Goal: Task Accomplishment & Management: Use online tool/utility

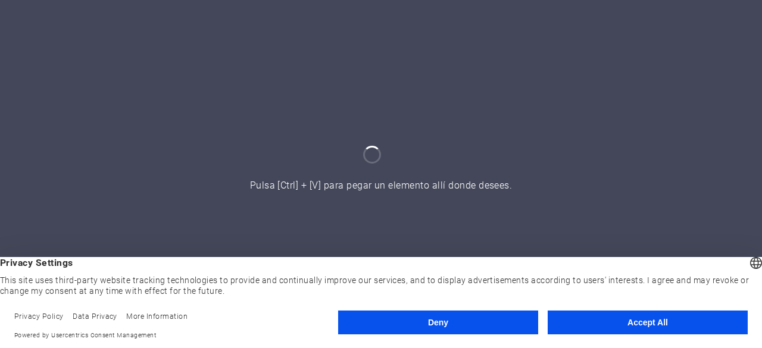
click at [600, 316] on button "Accept All" at bounding box center [648, 323] width 200 height 24
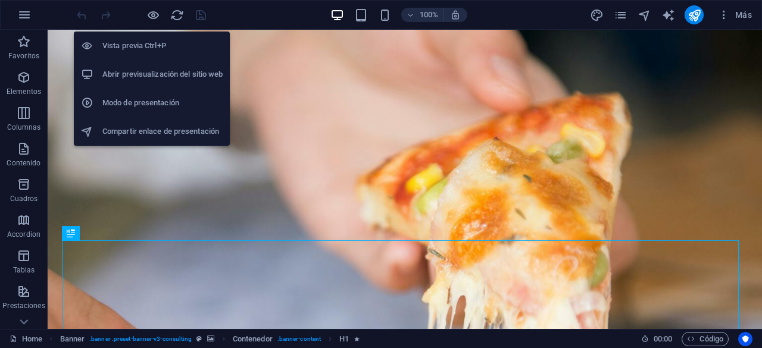
click at [144, 67] on h6 "Abrir previsualización del sitio web" at bounding box center [162, 74] width 120 height 14
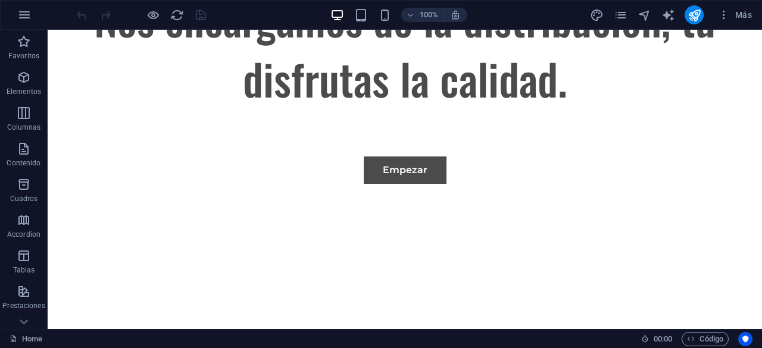
scroll to position [731, 0]
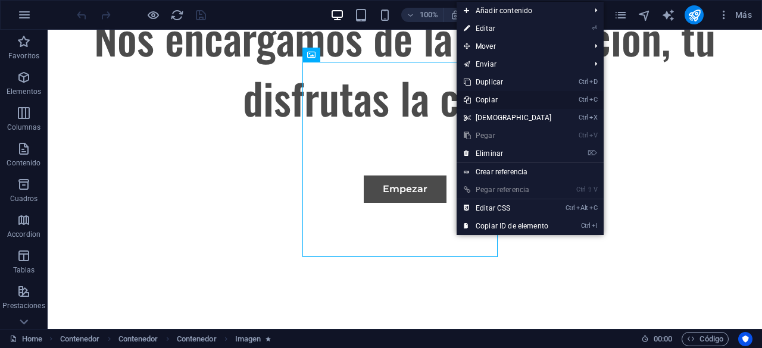
click at [495, 98] on link "Ctrl C Copiar" at bounding box center [508, 100] width 102 height 18
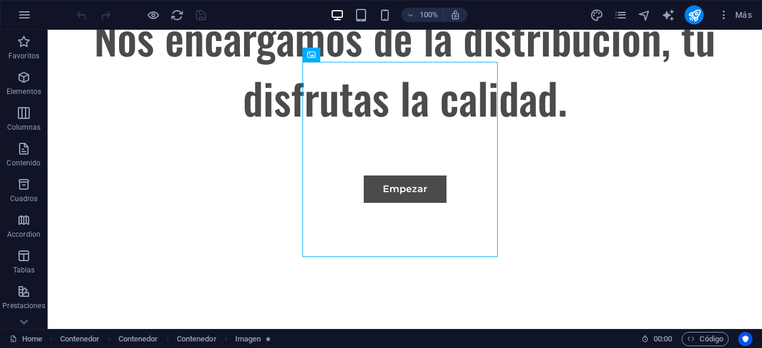
scroll to position [0, 0]
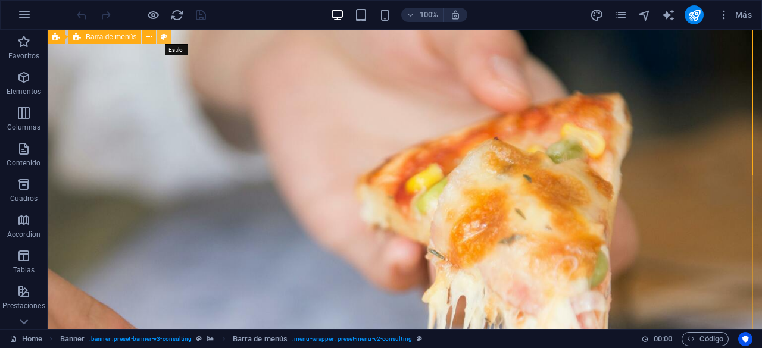
click at [164, 36] on icon at bounding box center [164, 37] width 7 height 13
select select "rem"
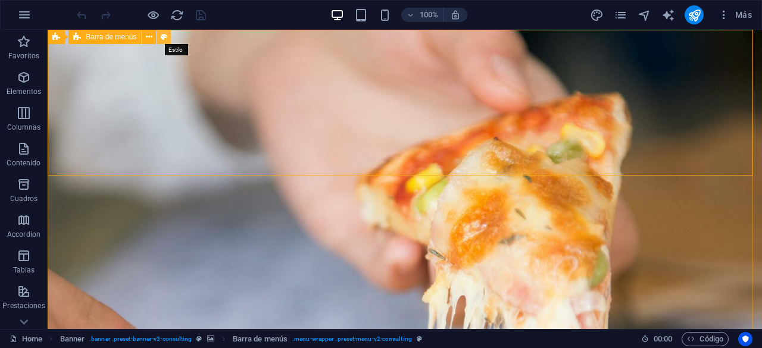
select select "rem"
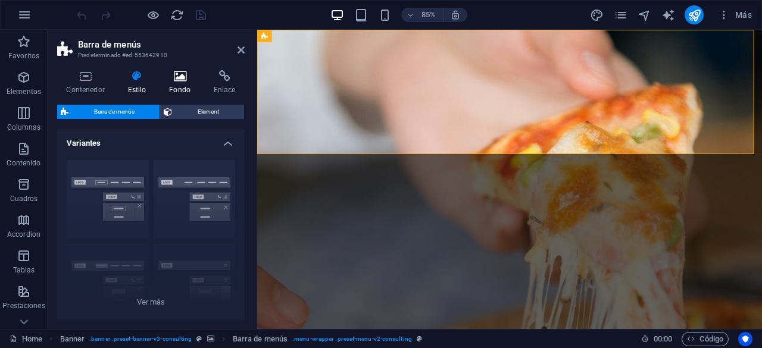
click at [176, 83] on h4 "Fondo" at bounding box center [182, 82] width 45 height 25
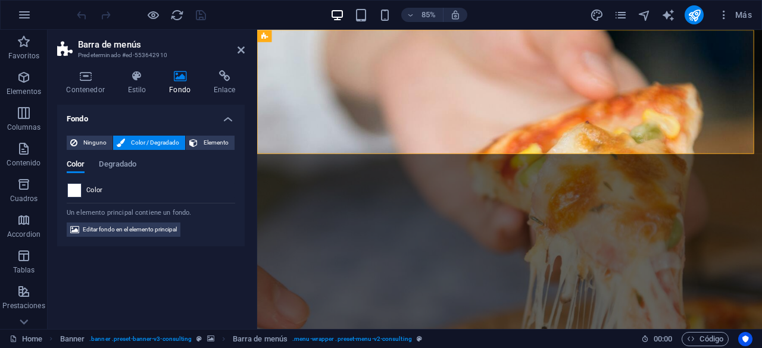
click at [76, 187] on span at bounding box center [74, 190] width 13 height 13
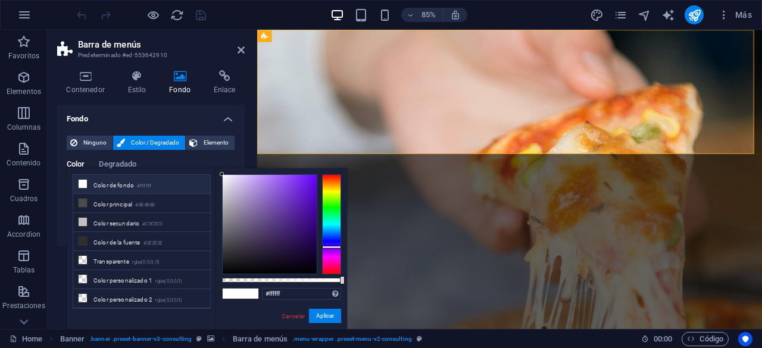
click at [332, 247] on div at bounding box center [331, 224] width 19 height 100
click at [305, 260] on div at bounding box center [270, 224] width 94 height 99
drag, startPoint x: 305, startPoint y: 258, endPoint x: 294, endPoint y: 257, distance: 10.7
click at [294, 257] on div at bounding box center [294, 257] width 4 height 4
type input "#170a2a"
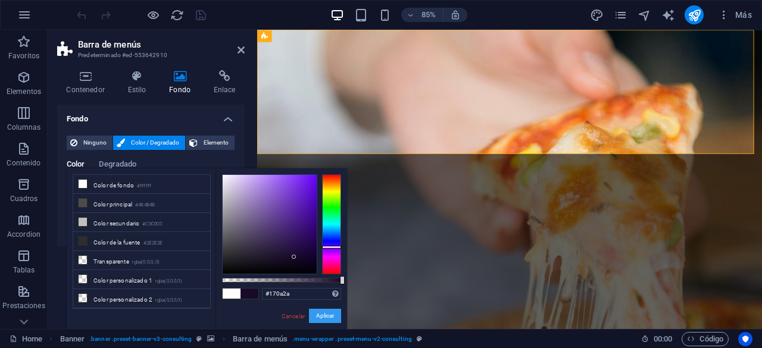
click at [323, 314] on button "Aplicar" at bounding box center [325, 316] width 32 height 14
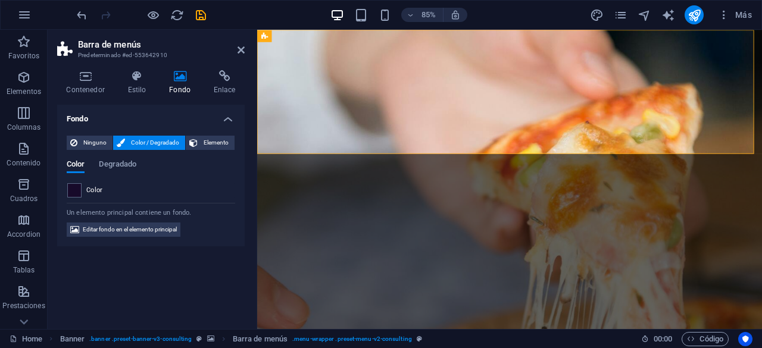
click at [154, 290] on div "Fondo Ninguno Color / Degradado Elemento Estirar fondo a ancho completo Superpo…" at bounding box center [151, 212] width 188 height 215
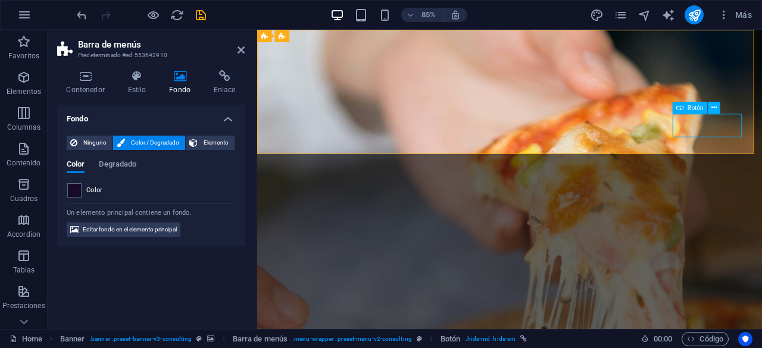
click at [174, 276] on div "Fondo Ninguno Color / Degradado Elemento Estirar fondo a ancho completo Superpo…" at bounding box center [151, 212] width 188 height 215
click at [242, 47] on icon at bounding box center [241, 50] width 7 height 10
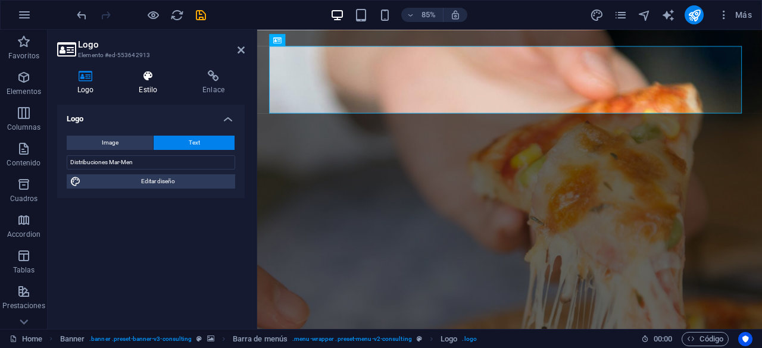
click at [154, 80] on icon at bounding box center [147, 76] width 59 height 12
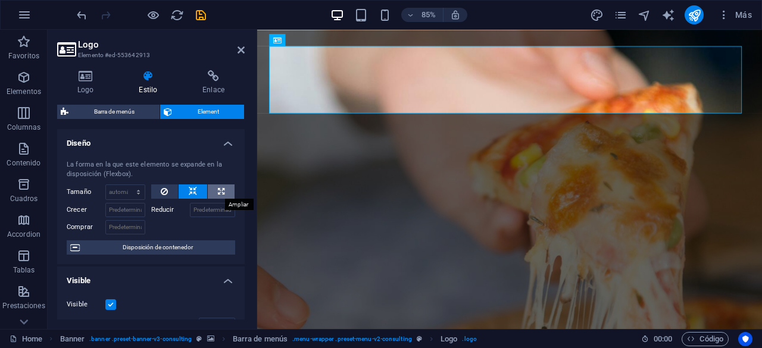
click at [225, 195] on button at bounding box center [221, 192] width 27 height 14
type input "100"
select select "%"
click at [221, 190] on icon at bounding box center [221, 192] width 7 height 14
click at [111, 303] on label at bounding box center [110, 304] width 11 height 11
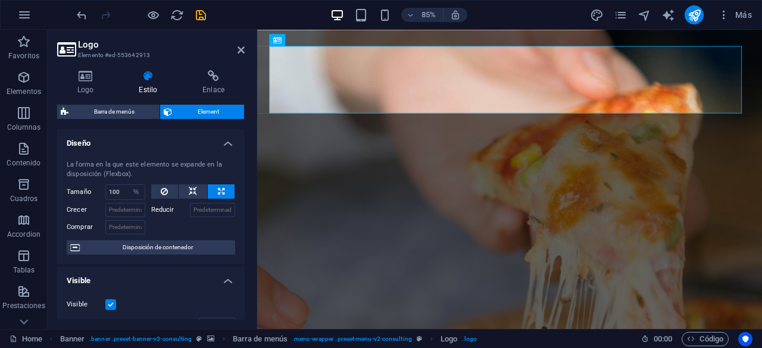
click at [0, 0] on input "Visible" at bounding box center [0, 0] width 0 height 0
click at [111, 303] on label at bounding box center [110, 304] width 11 height 11
click at [0, 0] on input "Visible" at bounding box center [0, 0] width 0 height 0
click at [231, 184] on div "La forma en la que este elemento se expande en la disposición (Flexbox). Tamaño…" at bounding box center [151, 208] width 188 height 114
click at [93, 74] on icon at bounding box center [85, 76] width 57 height 12
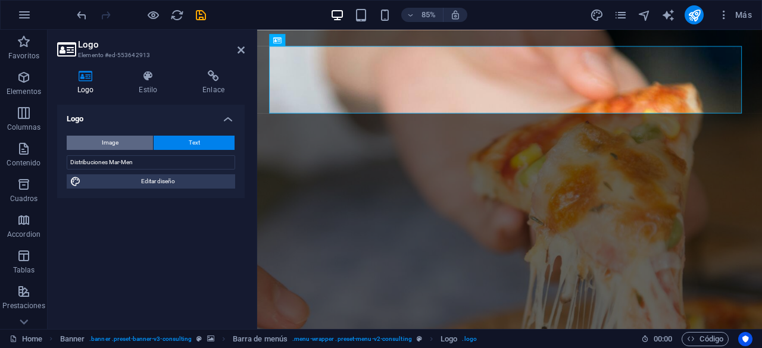
click at [116, 141] on span "Image" at bounding box center [110, 143] width 17 height 14
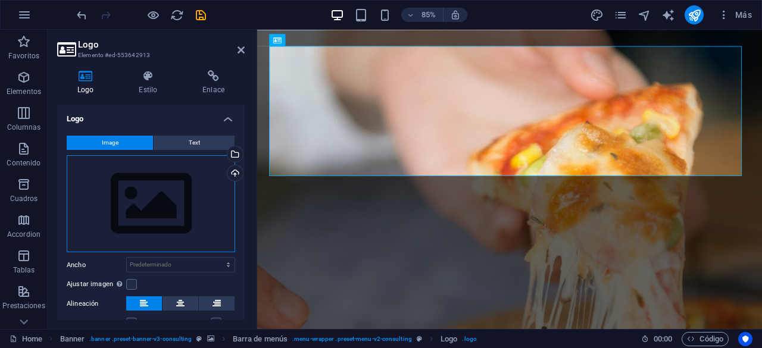
click at [145, 195] on div "Arrastra archivos aquí, haz clic para escoger archivos o selecciona archivos de…" at bounding box center [151, 204] width 168 height 98
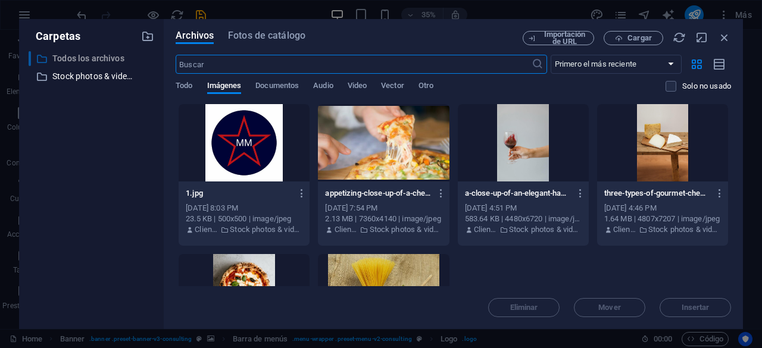
click at [89, 58] on p "Todos los archivos" at bounding box center [92, 59] width 80 height 14
drag, startPoint x: 91, startPoint y: 57, endPoint x: 76, endPoint y: 77, distance: 25.1
click at [74, 214] on div at bounding box center [381, 174] width 762 height 348
click at [147, 37] on icon "button" at bounding box center [147, 36] width 13 height 13
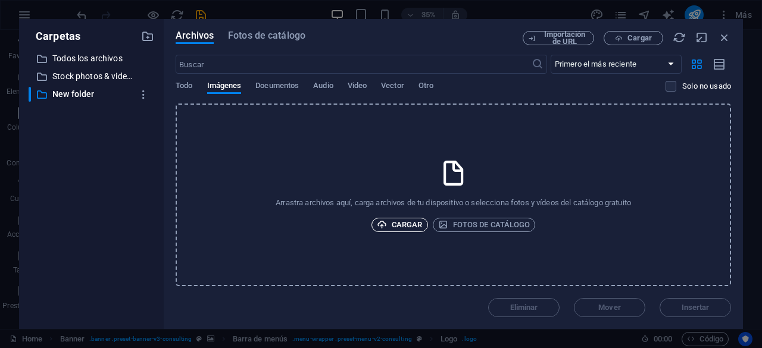
click at [397, 229] on span "Cargar" at bounding box center [400, 225] width 46 height 14
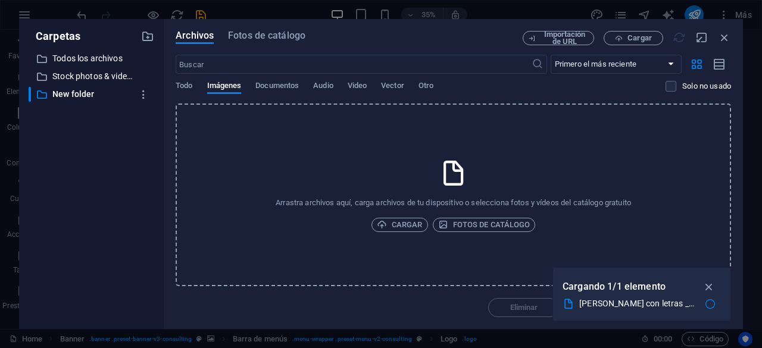
click at [461, 276] on div "Arrastra archivos aquí, carga archivos de tu dispositivo o selecciona fotos y v…" at bounding box center [453, 195] width 555 height 183
click at [86, 97] on p "New folder" at bounding box center [92, 95] width 80 height 14
click at [183, 83] on span "Todo" at bounding box center [184, 87] width 17 height 17
click at [433, 314] on div "Eliminar Mover Insertar" at bounding box center [453, 301] width 555 height 31
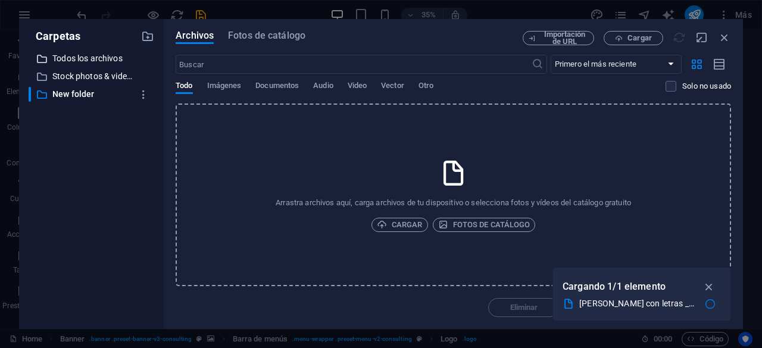
click at [126, 60] on p "Todos los archivos" at bounding box center [92, 59] width 80 height 14
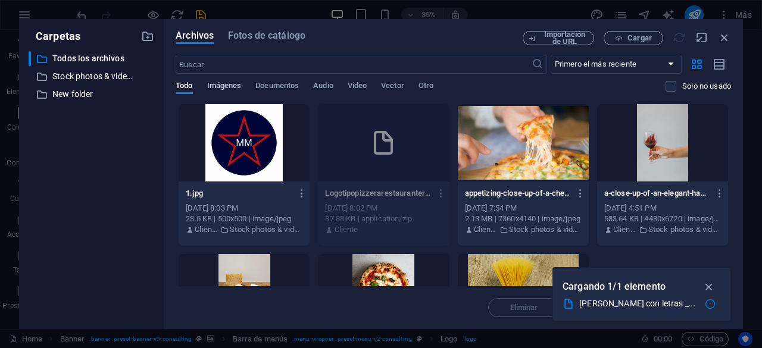
click at [220, 88] on span "Imágenes" at bounding box center [224, 87] width 35 height 17
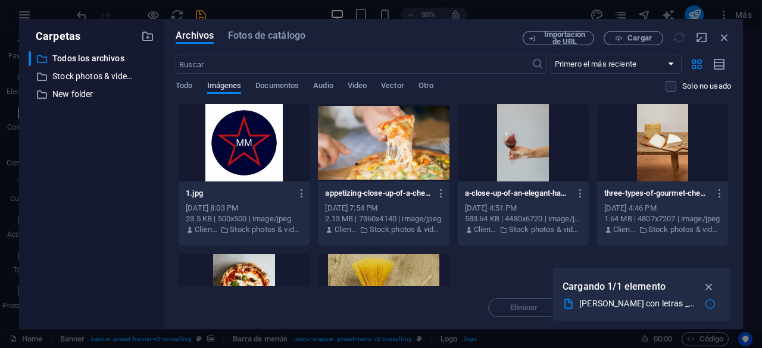
click at [220, 88] on span "Imágenes" at bounding box center [224, 87] width 35 height 17
click at [201, 89] on div "Todo Imágenes Documentos Audio Video Vector Otro" at bounding box center [421, 92] width 490 height 23
click at [192, 86] on span "Todo" at bounding box center [184, 87] width 17 height 17
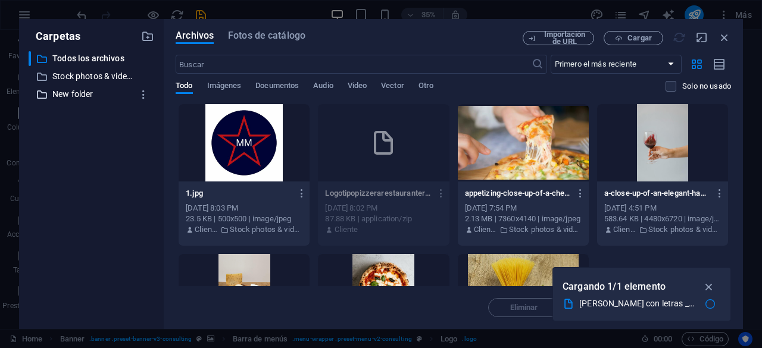
click at [75, 97] on p "New folder" at bounding box center [92, 95] width 80 height 14
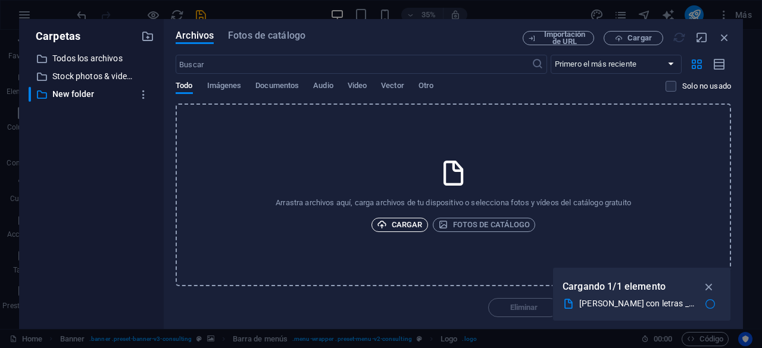
click at [395, 224] on span "Cargar" at bounding box center [400, 225] width 46 height 14
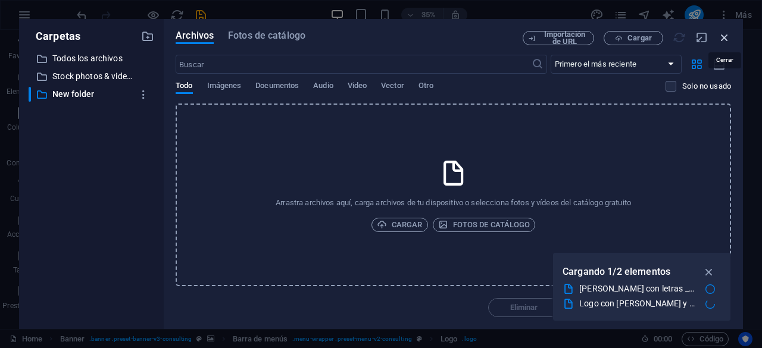
click at [725, 36] on icon "button" at bounding box center [724, 37] width 13 height 13
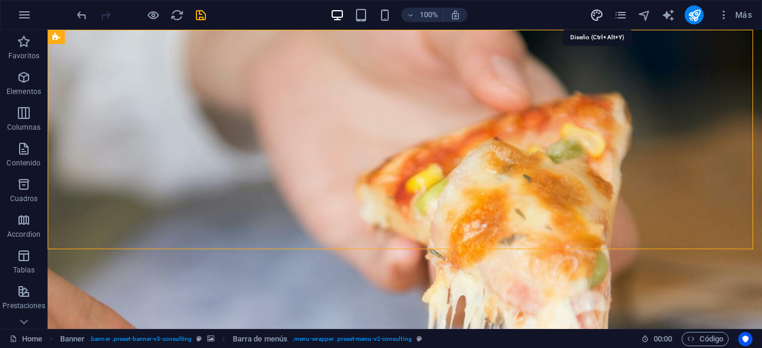
click at [600, 15] on icon "design" at bounding box center [597, 15] width 14 height 14
select select "px"
select select "400"
select select "px"
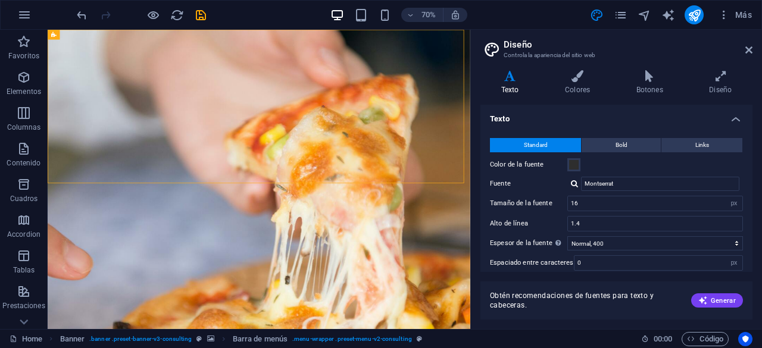
click at [750, 164] on div "Standard Bold Links Color de la fuente Fuente Montserrat Tamaño de la fuente 16…" at bounding box center [616, 235] width 277 height 219
click at [641, 144] on button "Bold" at bounding box center [621, 145] width 79 height 14
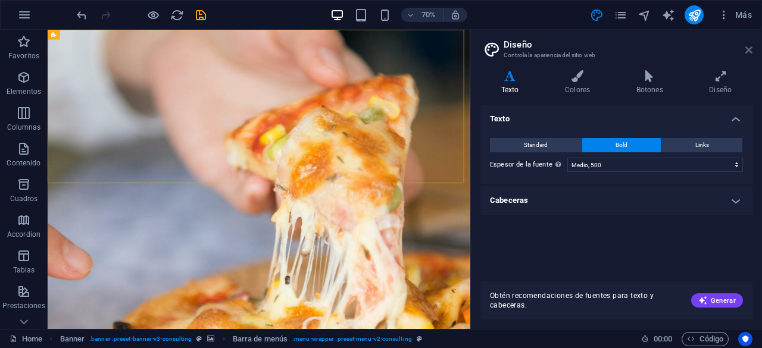
click at [748, 47] on icon at bounding box center [748, 50] width 7 height 10
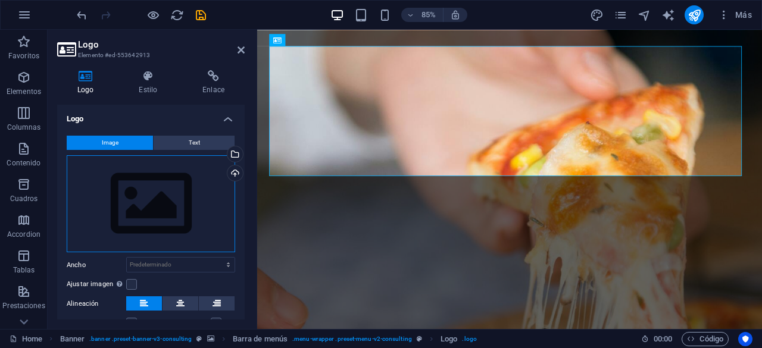
click at [141, 204] on div "Arrastra archivos aquí, haz clic para escoger archivos o selecciona archivos de…" at bounding box center [151, 204] width 168 height 98
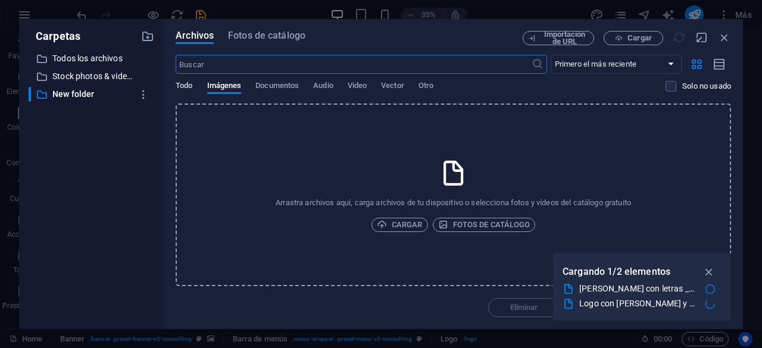
click at [185, 91] on span "Todo" at bounding box center [184, 87] width 17 height 17
click at [399, 223] on span "Cargar" at bounding box center [400, 225] width 46 height 14
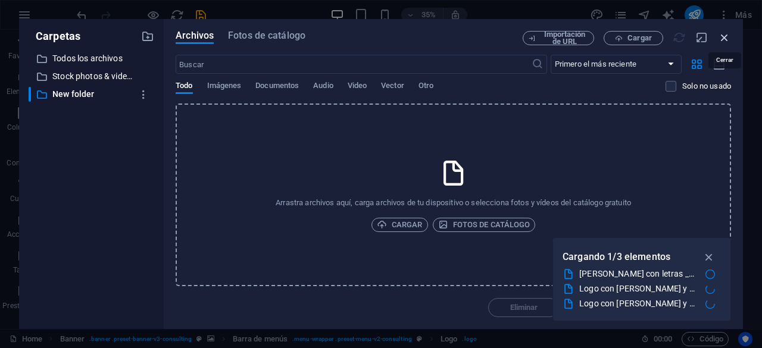
click at [720, 40] on icon "button" at bounding box center [724, 37] width 13 height 13
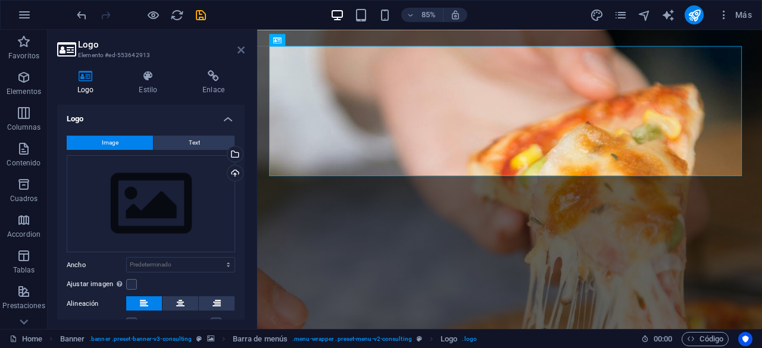
click at [239, 51] on icon at bounding box center [241, 50] width 7 height 10
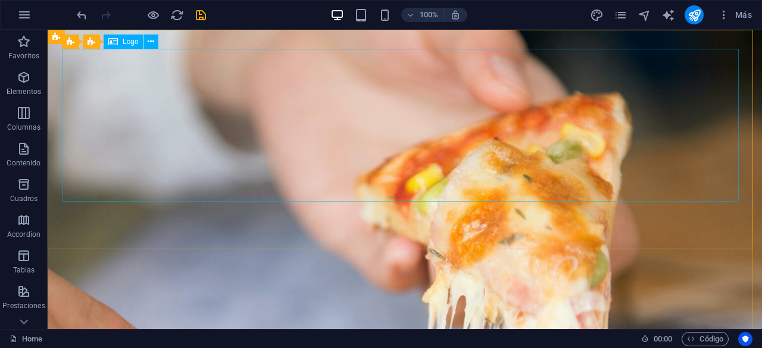
click at [133, 45] on span "Logo" at bounding box center [131, 41] width 16 height 7
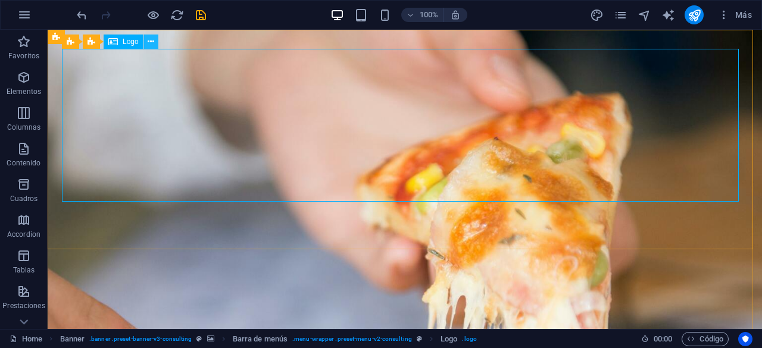
click at [150, 42] on icon at bounding box center [151, 42] width 7 height 13
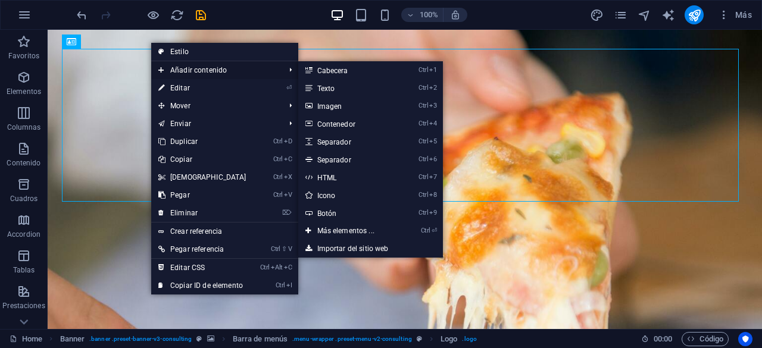
click at [233, 68] on span "Añadir contenido" at bounding box center [215, 70] width 129 height 18
click at [342, 107] on link "Ctrl 3 Imagen" at bounding box center [348, 106] width 100 height 18
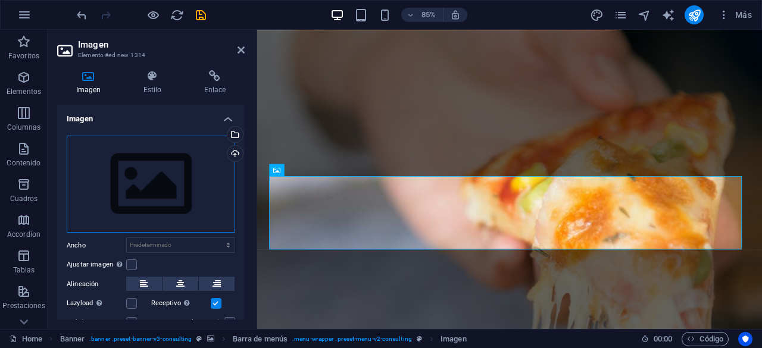
click at [152, 195] on div "Arrastra archivos aquí, haz clic para escoger archivos o selecciona archivos de…" at bounding box center [151, 185] width 168 height 98
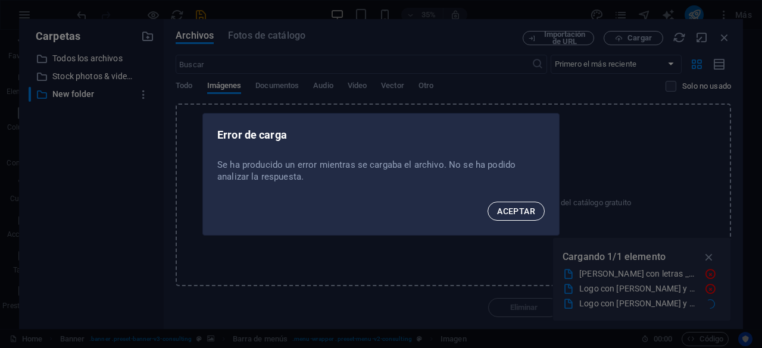
click at [526, 213] on span "ACEPTAR" at bounding box center [516, 212] width 38 height 10
drag, startPoint x: 520, startPoint y: 215, endPoint x: 464, endPoint y: 202, distance: 57.5
click at [464, 202] on div "ACEPTAR" at bounding box center [381, 215] width 356 height 40
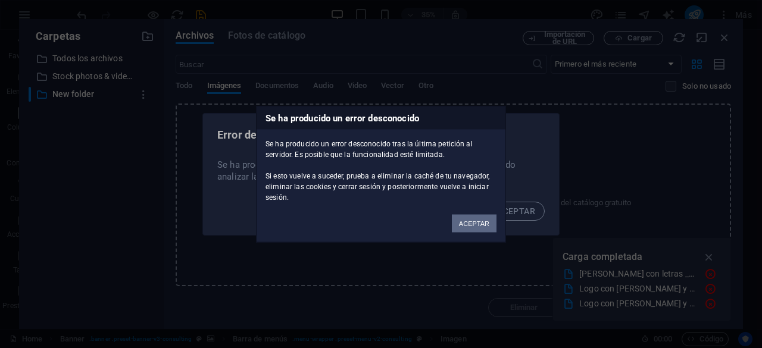
click at [479, 217] on button "ACEPTAR" at bounding box center [474, 223] width 45 height 18
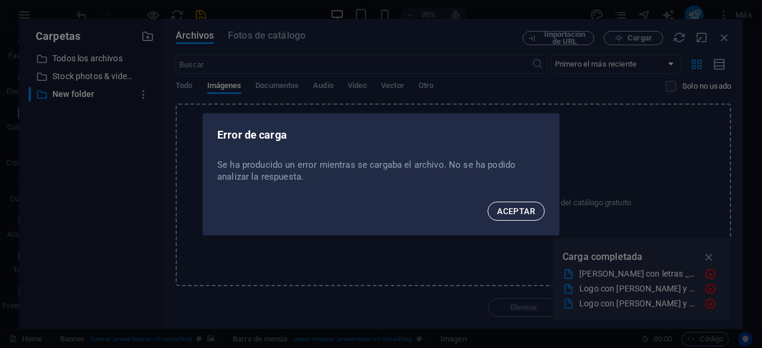
click at [507, 213] on span "ACEPTAR" at bounding box center [516, 212] width 38 height 10
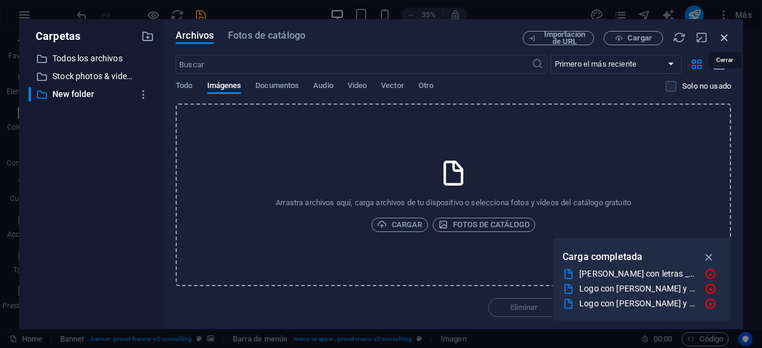
click at [729, 36] on icon "button" at bounding box center [724, 37] width 13 height 13
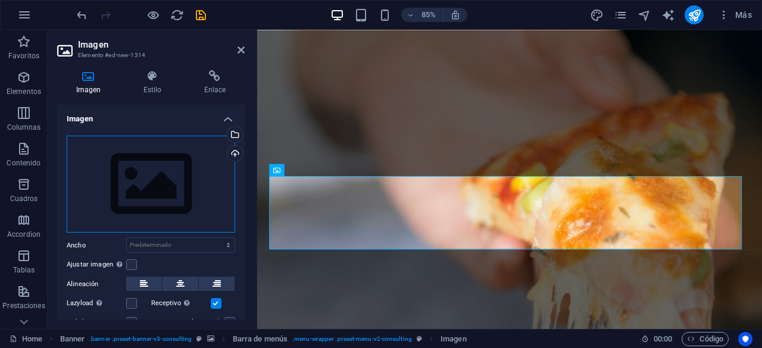
click at [142, 197] on div "Arrastra archivos aquí, haz clic para escoger archivos o selecciona archivos de…" at bounding box center [151, 185] width 168 height 98
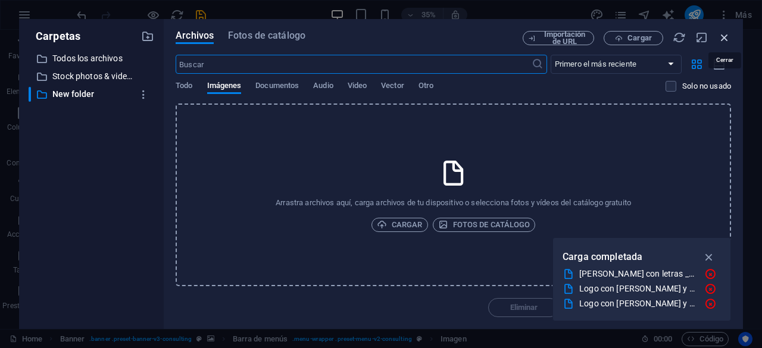
click at [720, 38] on icon "button" at bounding box center [724, 37] width 13 height 13
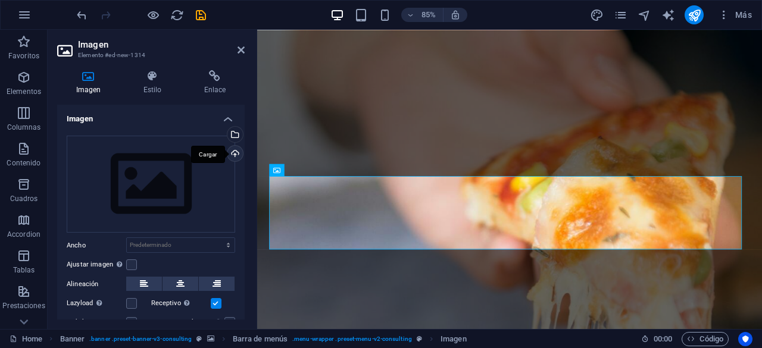
click at [234, 154] on div "Cargar" at bounding box center [234, 155] width 18 height 18
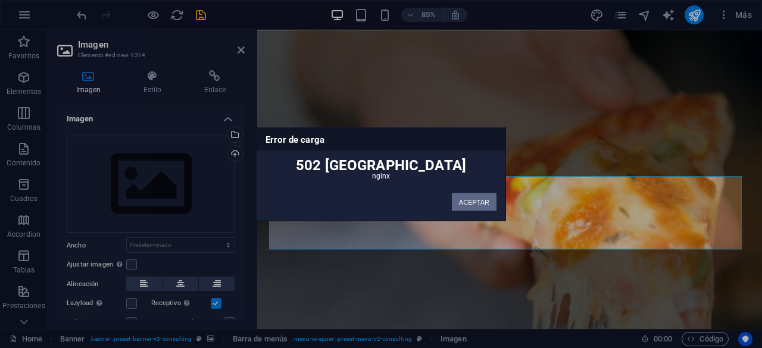
click at [470, 199] on button "ACEPTAR" at bounding box center [474, 202] width 45 height 18
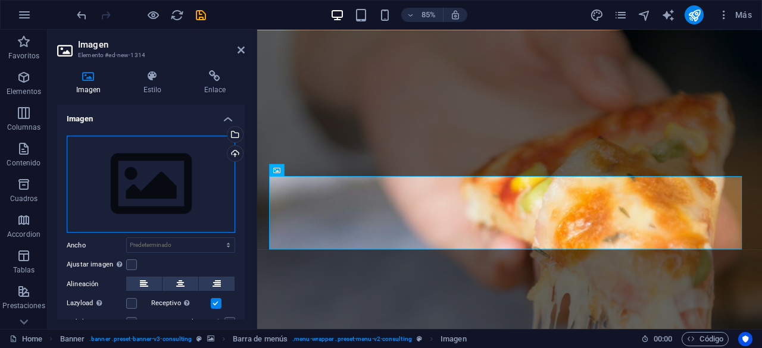
click at [126, 160] on div "Arrastra archivos aquí, haz clic para escoger archivos o selecciona archivos de…" at bounding box center [151, 185] width 168 height 98
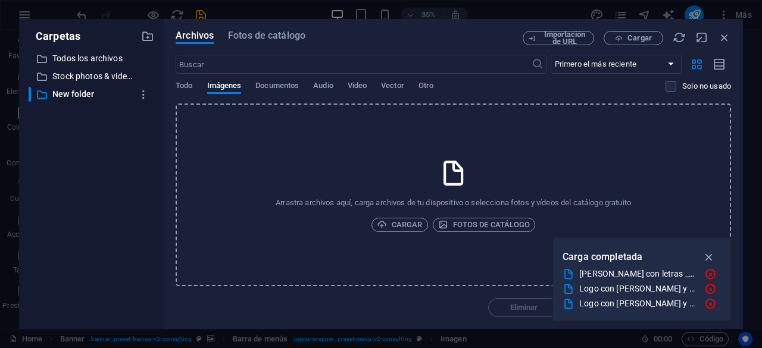
click at [587, 273] on div "[PERSON_NAME] con letras _MM_.png" at bounding box center [637, 274] width 116 height 14
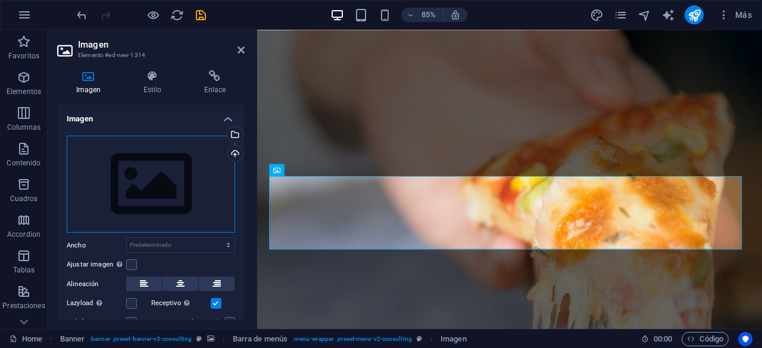
click at [182, 199] on div "Arrastra archivos aquí, haz clic para escoger archivos o selecciona archivos de…" at bounding box center [151, 185] width 168 height 98
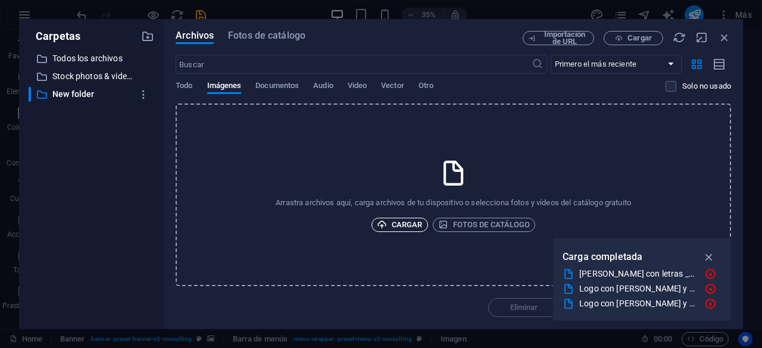
click at [414, 223] on span "Cargar" at bounding box center [400, 225] width 46 height 14
click at [400, 226] on span "Cargar" at bounding box center [400, 225] width 46 height 14
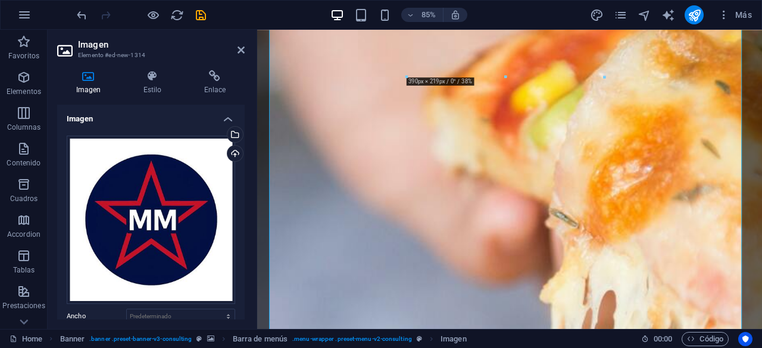
scroll to position [256, 0]
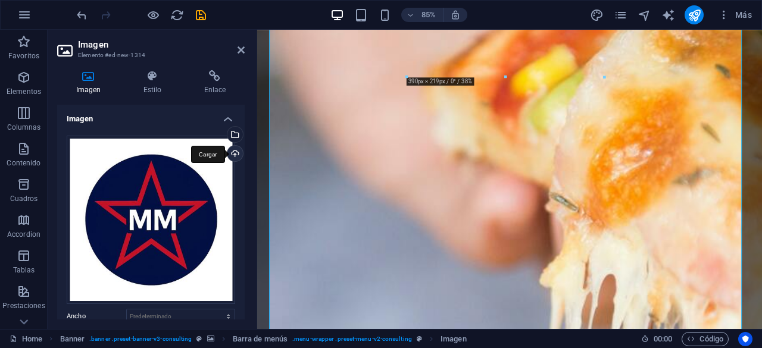
click at [230, 153] on div "Cargar" at bounding box center [234, 155] width 18 height 18
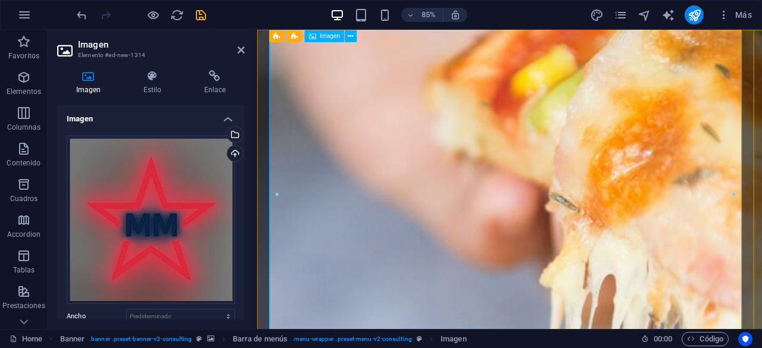
click at [241, 49] on icon at bounding box center [241, 50] width 7 height 10
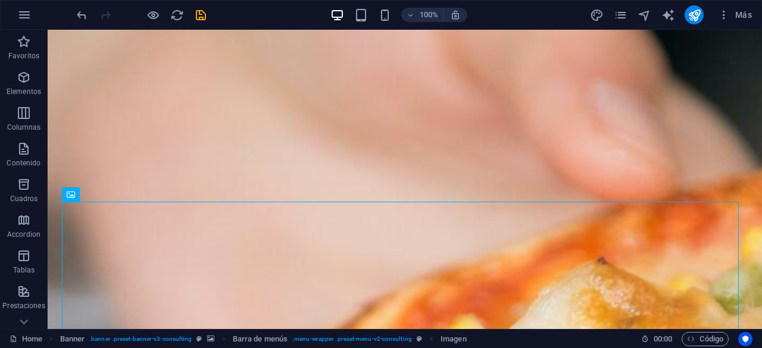
scroll to position [0, 0]
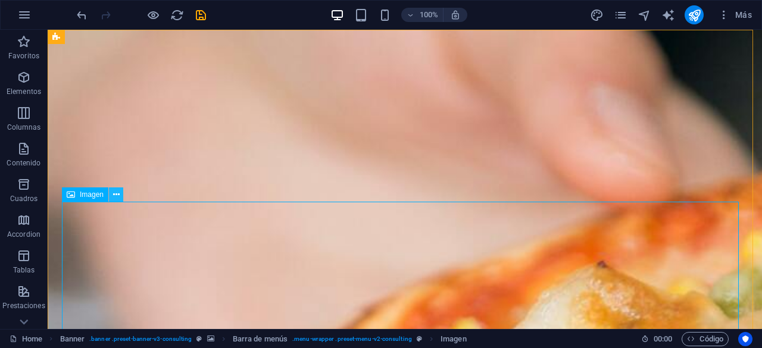
click at [117, 195] on icon at bounding box center [116, 195] width 7 height 13
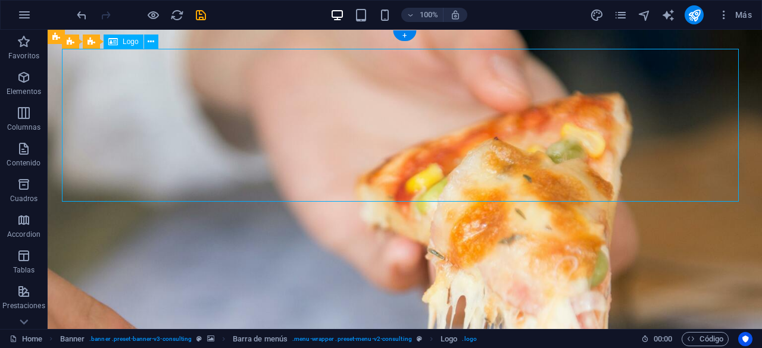
click at [149, 41] on icon at bounding box center [151, 42] width 7 height 13
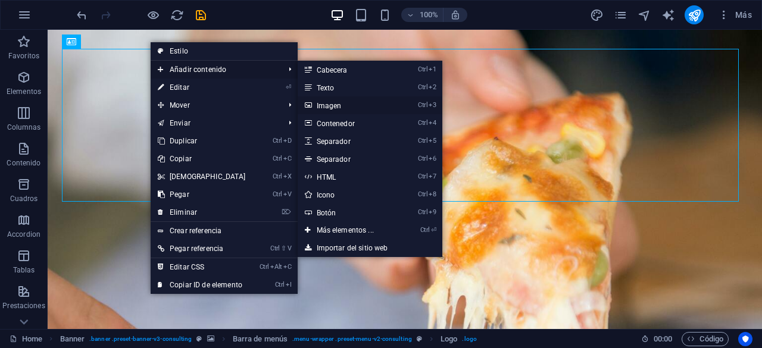
click at [324, 103] on link "Ctrl 3 Imagen" at bounding box center [348, 105] width 100 height 18
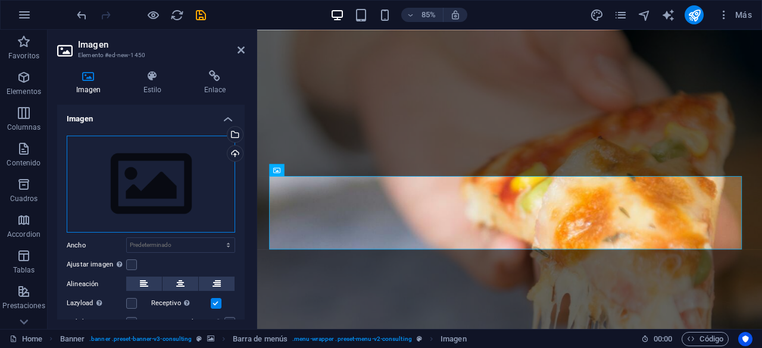
click at [170, 166] on div "Arrastra archivos aquí, haz clic para escoger archivos o selecciona archivos de…" at bounding box center [151, 185] width 168 height 98
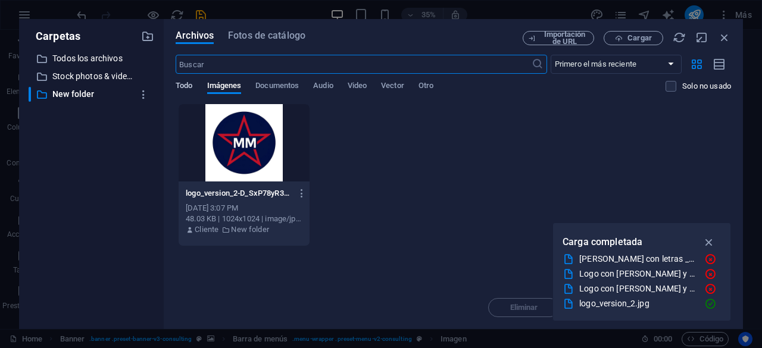
click at [187, 85] on span "Todo" at bounding box center [184, 87] width 17 height 17
click at [223, 85] on span "Imágenes" at bounding box center [224, 87] width 35 height 17
click at [414, 221] on div "logo_version_2-D_SxP78yR3OP9Amh11D8zg.jpg logo_version_2-D_SxP78yR3OP9Amh11D8zg…" at bounding box center [453, 175] width 555 height 143
click at [632, 36] on span "Cargar" at bounding box center [640, 38] width 24 height 7
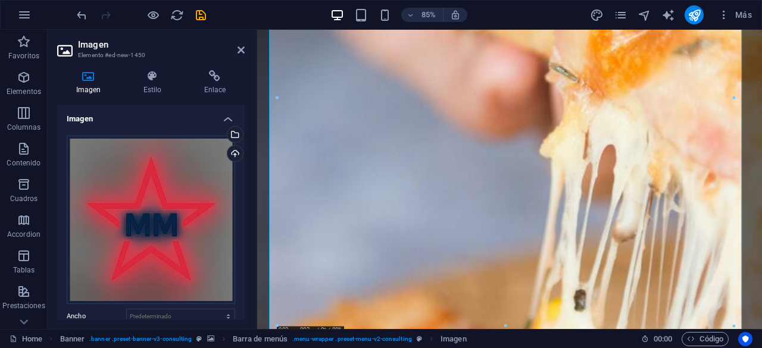
scroll to position [370, 0]
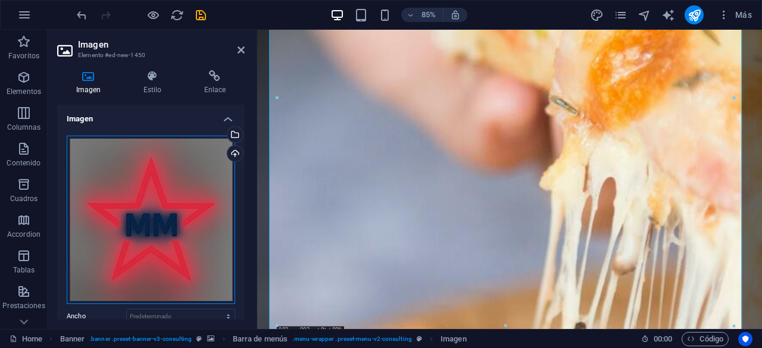
click at [198, 180] on div "Arrastra archivos aquí, haz clic para escoger archivos o selecciona archivos de…" at bounding box center [151, 220] width 168 height 168
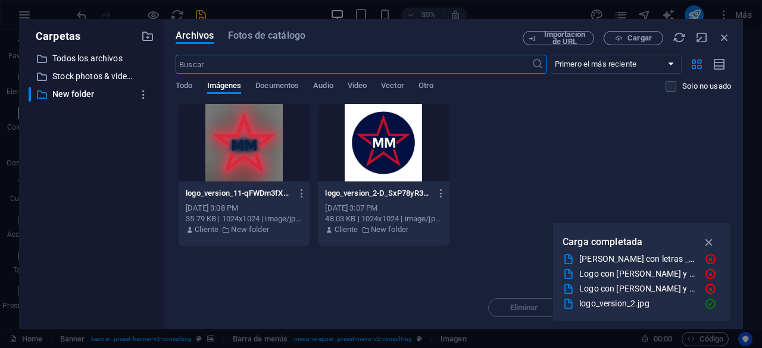
click at [375, 141] on div at bounding box center [383, 142] width 131 height 77
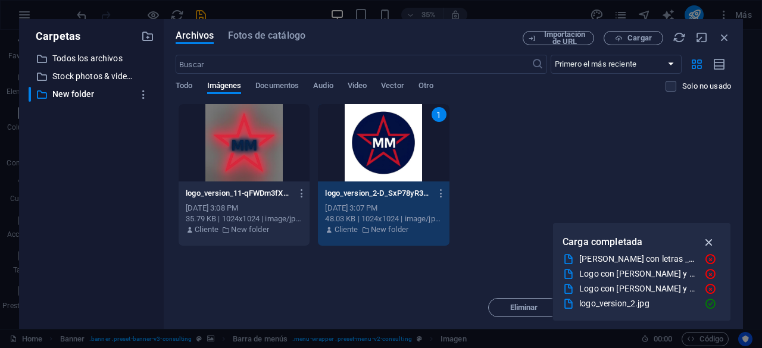
click at [711, 241] on icon "button" at bounding box center [710, 242] width 14 height 13
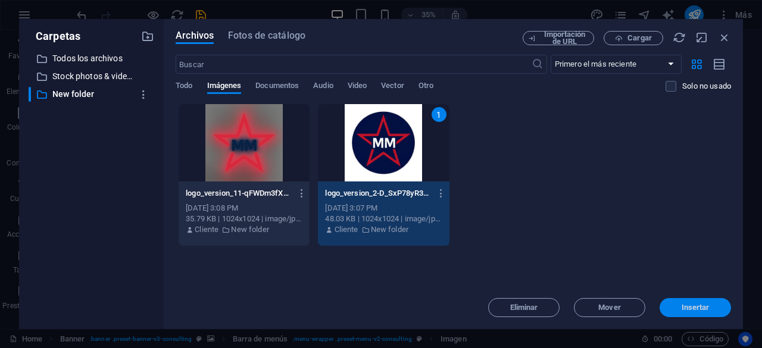
click at [691, 308] on span "Insertar" at bounding box center [696, 307] width 28 height 7
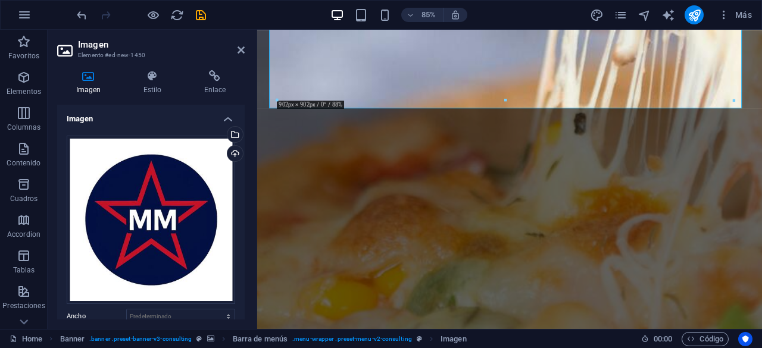
scroll to position [598, 0]
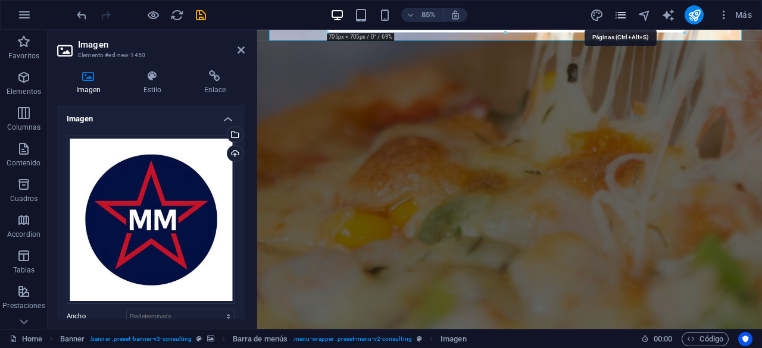
drag, startPoint x: 733, startPoint y: 130, endPoint x: 615, endPoint y: 15, distance: 165.5
type input "705"
select select "px"
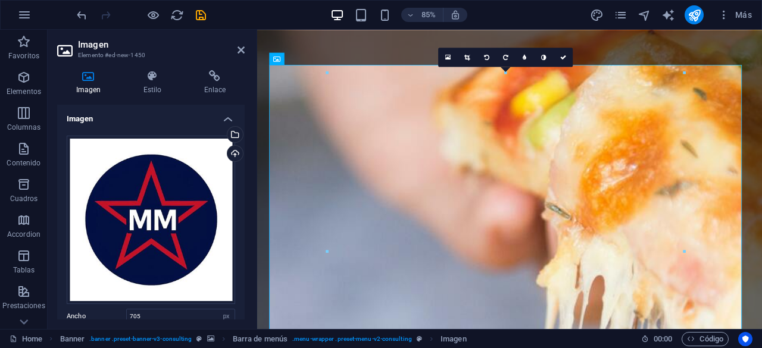
scroll to position [65, 0]
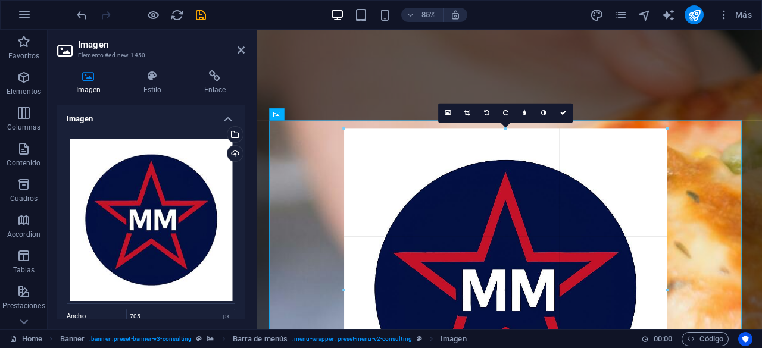
drag, startPoint x: 682, startPoint y: 128, endPoint x: 650, endPoint y: 198, distance: 77.0
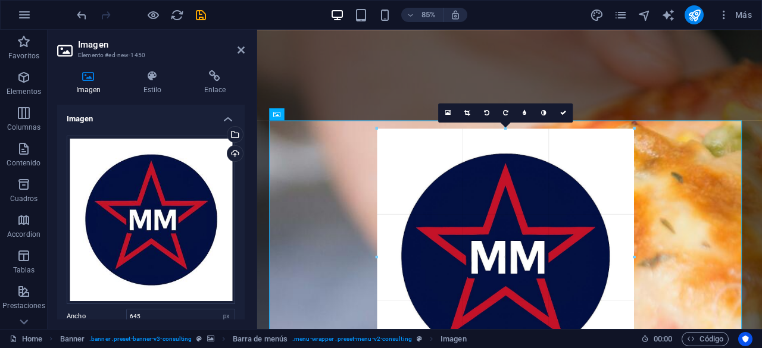
drag, startPoint x: 668, startPoint y: 128, endPoint x: 553, endPoint y: 210, distance: 141.3
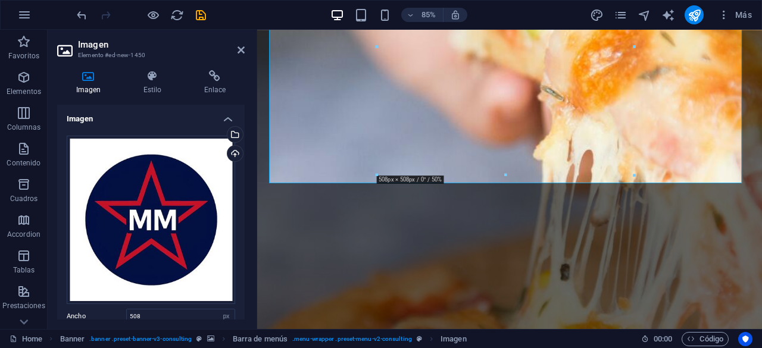
scroll to position [313, 0]
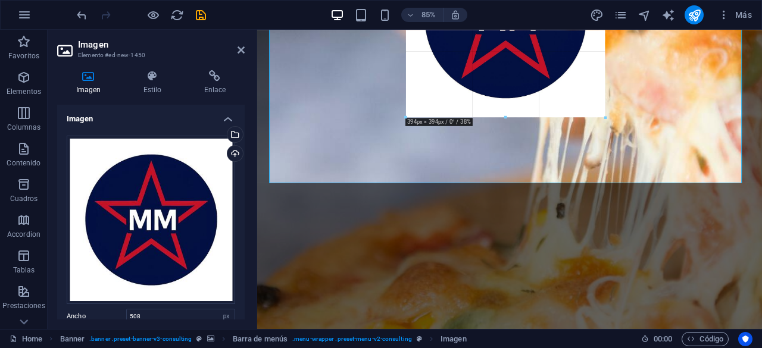
drag, startPoint x: 633, startPoint y: 174, endPoint x: 564, endPoint y: 77, distance: 119.1
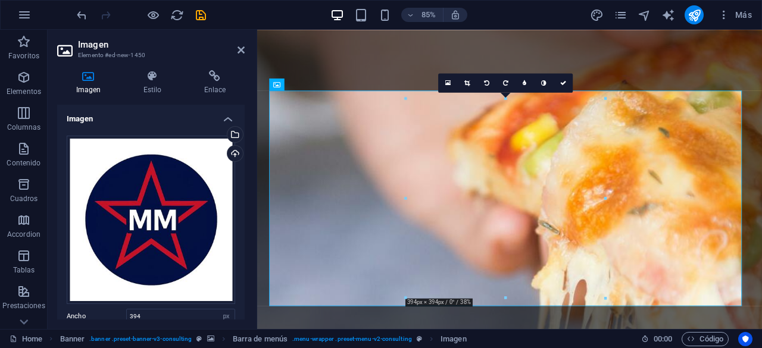
scroll to position [91, 0]
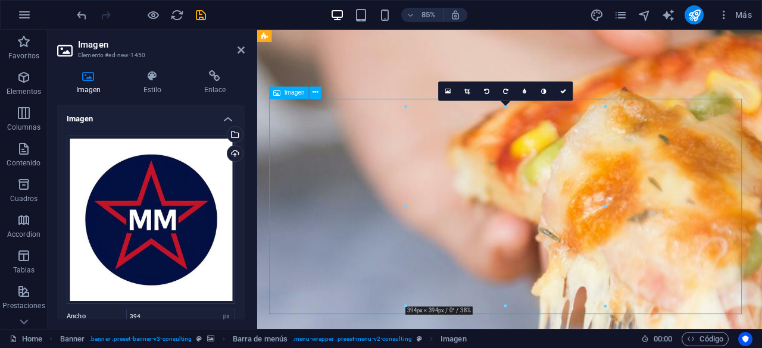
drag, startPoint x: 625, startPoint y: 220, endPoint x: 785, endPoint y: 214, distance: 160.2
drag, startPoint x: 582, startPoint y: 226, endPoint x: 816, endPoint y: 183, distance: 237.3
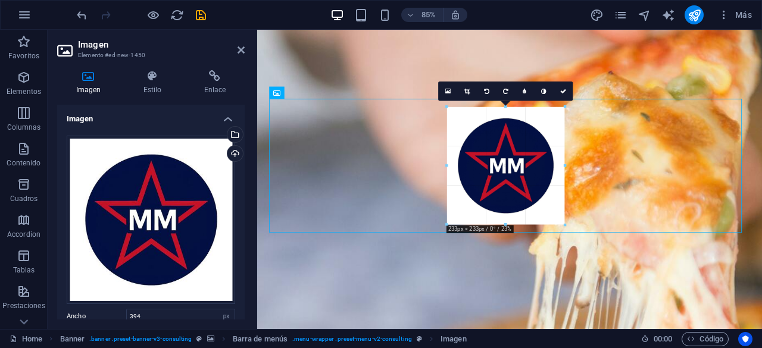
drag, startPoint x: 607, startPoint y: 307, endPoint x: 296, endPoint y: 162, distance: 342.5
type input "233"
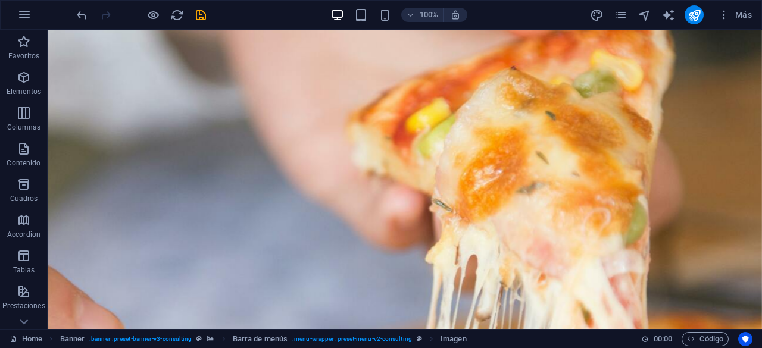
drag, startPoint x: 416, startPoint y: 182, endPoint x: 578, endPoint y: 94, distance: 184.1
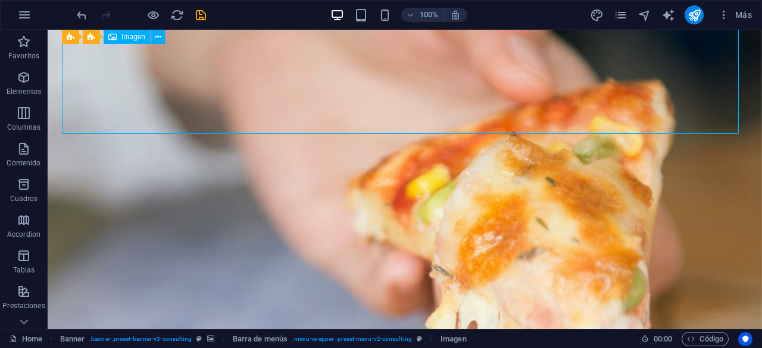
scroll to position [0, 0]
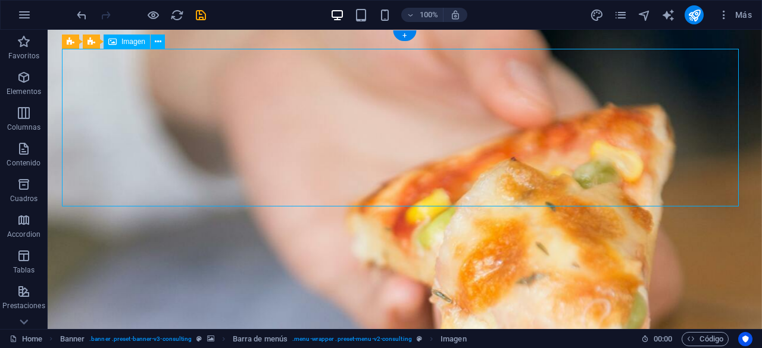
drag, startPoint x: 513, startPoint y: 67, endPoint x: 442, endPoint y: 85, distance: 73.1
drag, startPoint x: 380, startPoint y: 113, endPoint x: 161, endPoint y: 129, distance: 220.2
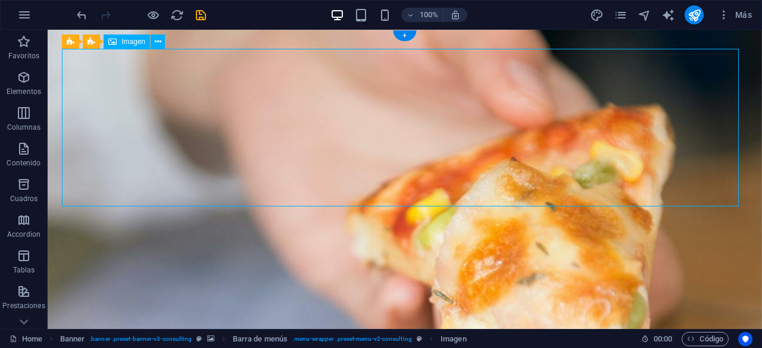
select select "px"
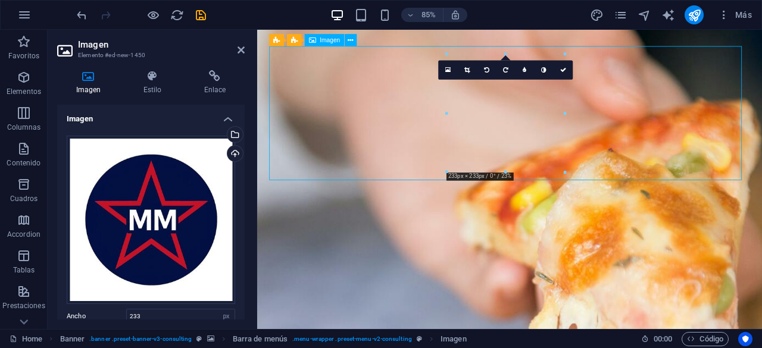
drag, startPoint x: 529, startPoint y: 147, endPoint x: 347, endPoint y: 129, distance: 182.5
drag, startPoint x: 525, startPoint y: 115, endPoint x: 299, endPoint y: 108, distance: 225.2
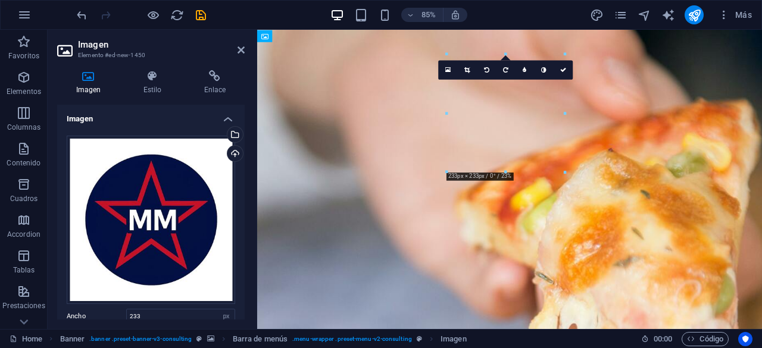
drag, startPoint x: 560, startPoint y: 127, endPoint x: 761, endPoint y: 134, distance: 202.0
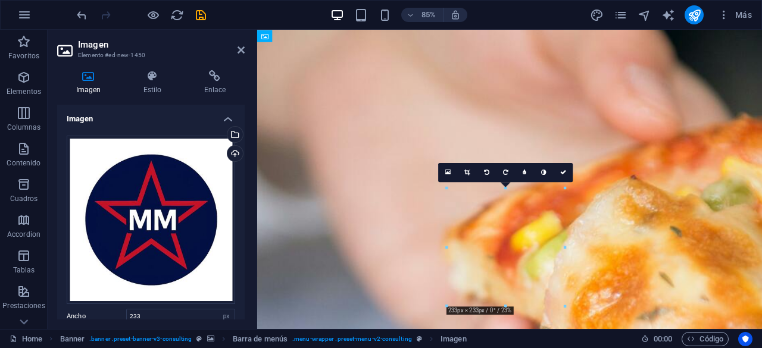
drag, startPoint x: 536, startPoint y: 159, endPoint x: 470, endPoint y: 330, distance: 184.0
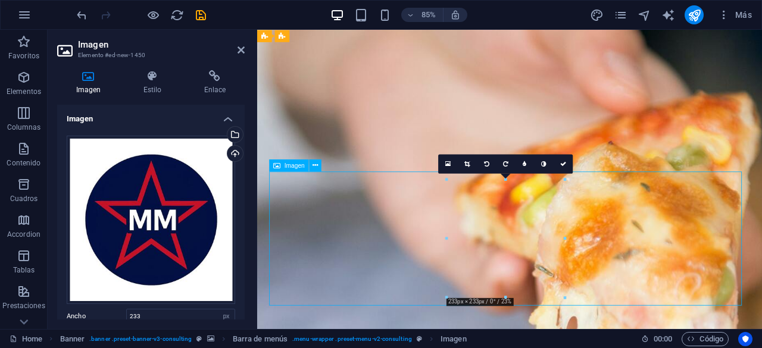
scroll to position [11, 0]
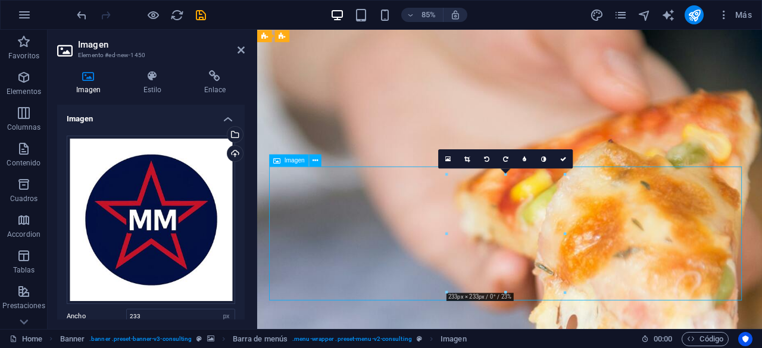
drag, startPoint x: 562, startPoint y: 327, endPoint x: 781, endPoint y: 310, distance: 219.8
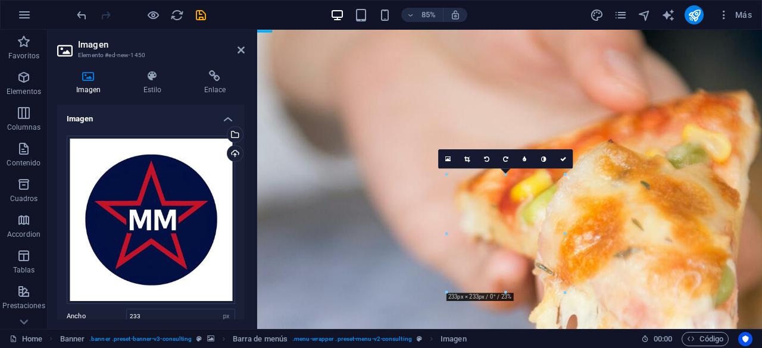
drag, startPoint x: 781, startPoint y: 310, endPoint x: 703, endPoint y: 201, distance: 134.3
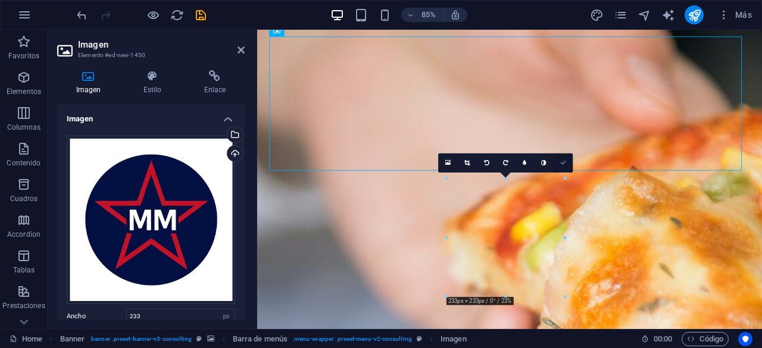
click at [559, 161] on link at bounding box center [563, 163] width 19 height 19
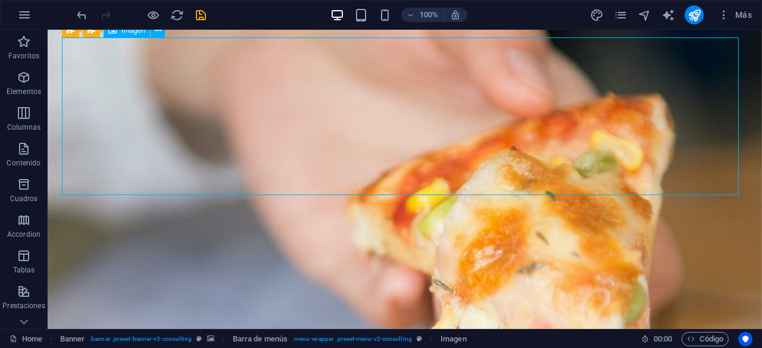
drag, startPoint x: 426, startPoint y: 133, endPoint x: 686, endPoint y: 115, distance: 260.2
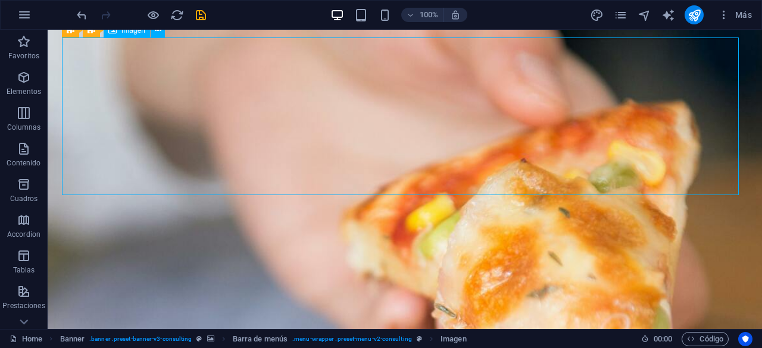
select select "px"
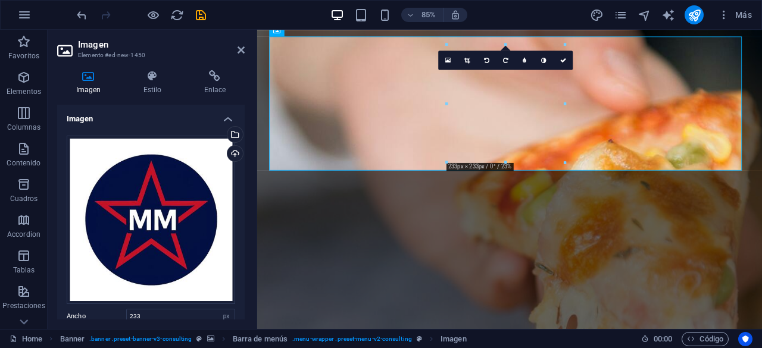
scroll to position [0, 0]
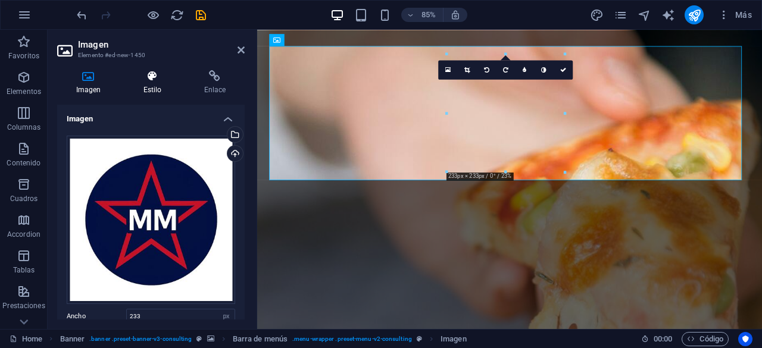
click at [152, 87] on h4 "Estilo" at bounding box center [154, 82] width 61 height 25
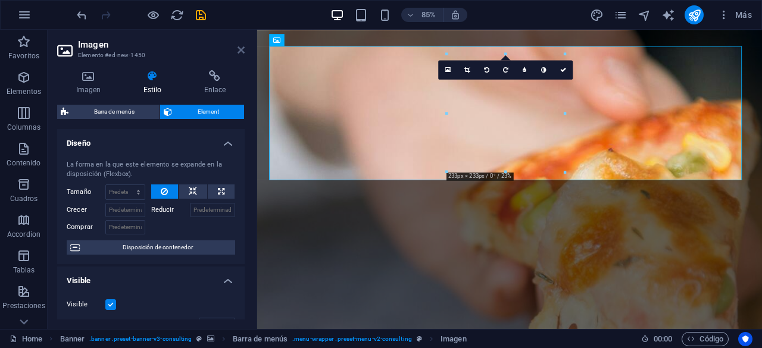
click at [241, 47] on icon at bounding box center [241, 50] width 7 height 10
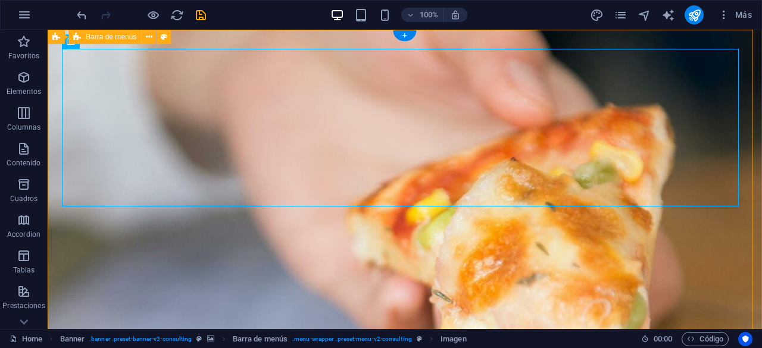
select select "rem"
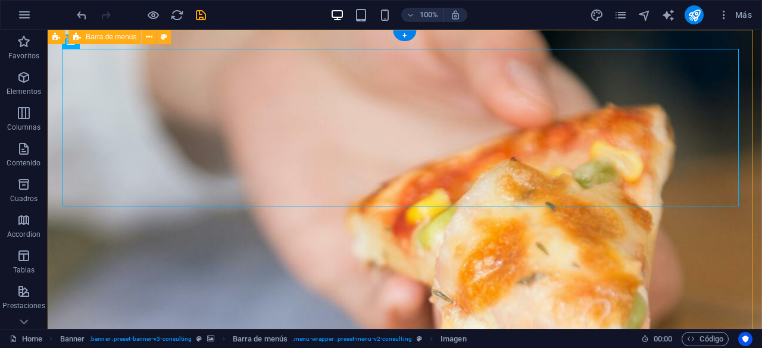
select select "rem"
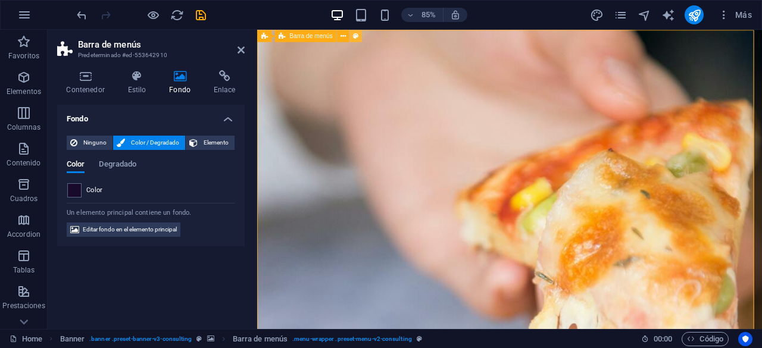
click at [357, 36] on icon at bounding box center [355, 35] width 5 height 11
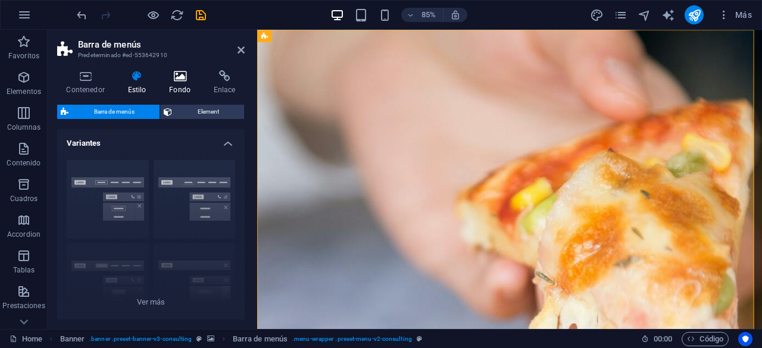
click at [191, 85] on h4 "Fondo" at bounding box center [182, 82] width 45 height 25
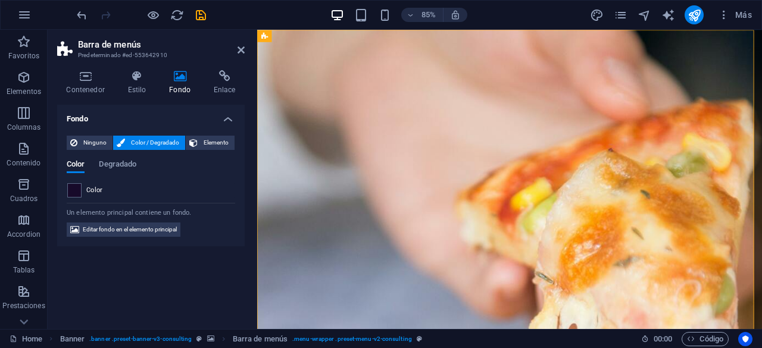
click at [89, 186] on span "Color" at bounding box center [94, 191] width 17 height 10
click at [71, 191] on span at bounding box center [74, 190] width 13 height 13
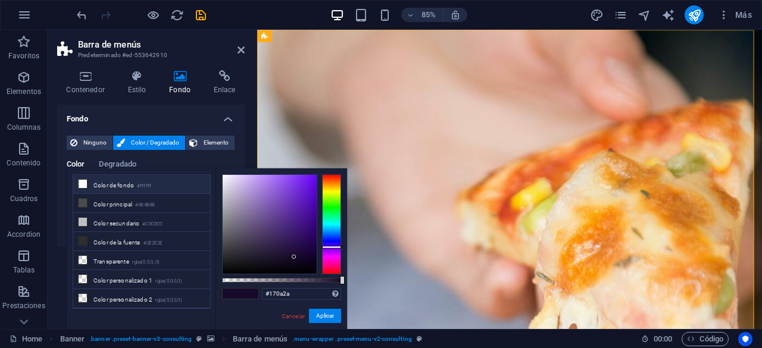
click at [107, 185] on li "Color de fondo #ffffff" at bounding box center [141, 184] width 137 height 19
type input "#ffffff"
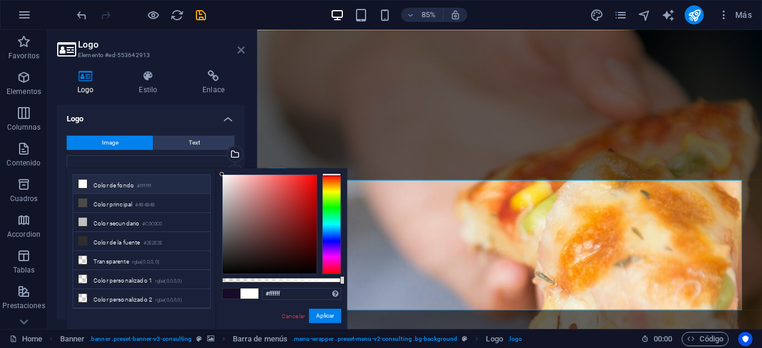
click at [242, 49] on icon at bounding box center [241, 50] width 7 height 10
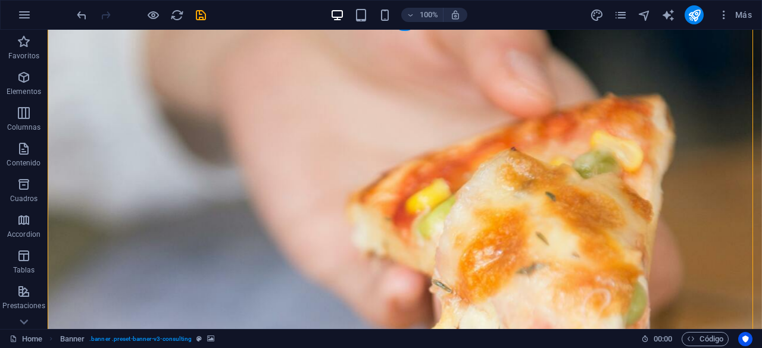
drag, startPoint x: 413, startPoint y: 105, endPoint x: 416, endPoint y: 286, distance: 180.4
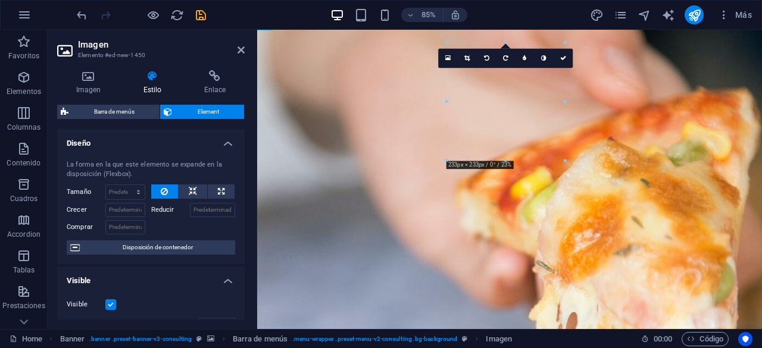
drag, startPoint x: 554, startPoint y: 129, endPoint x: 489, endPoint y: 279, distance: 162.9
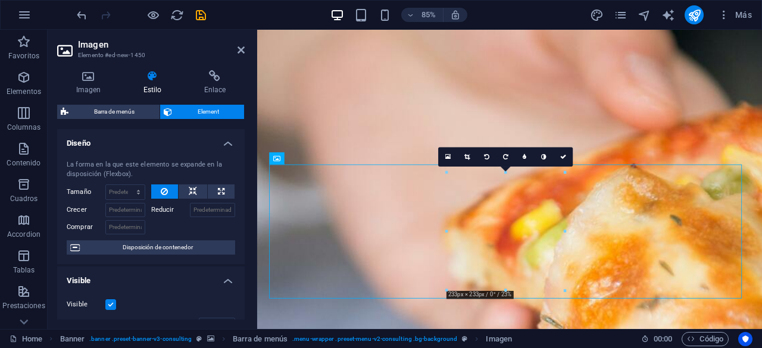
scroll to position [0, 0]
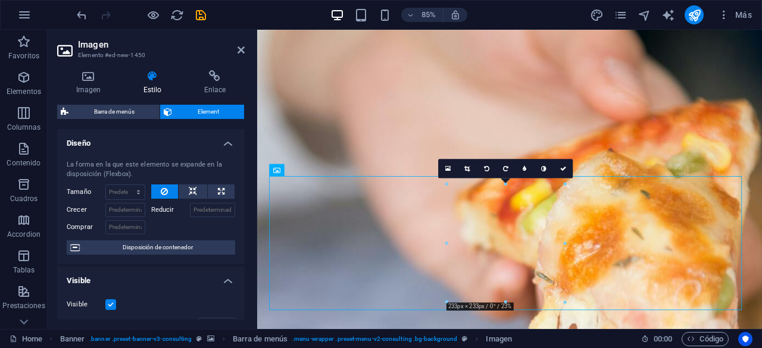
drag, startPoint x: 846, startPoint y: 48, endPoint x: 1015, endPoint y: 55, distance: 168.6
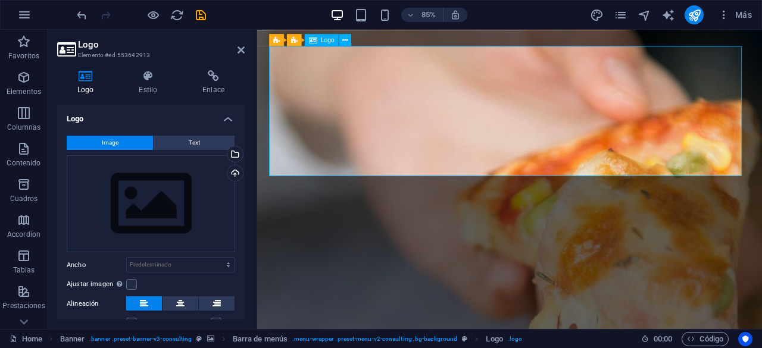
click at [347, 40] on icon at bounding box center [344, 40] width 5 height 11
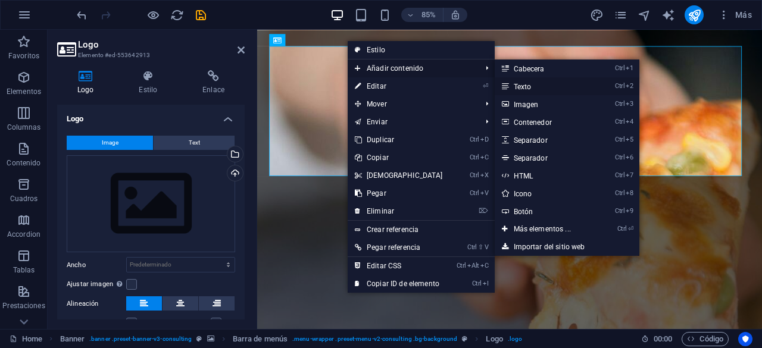
click at [520, 84] on link "Ctrl 2 Texto" at bounding box center [545, 86] width 100 height 18
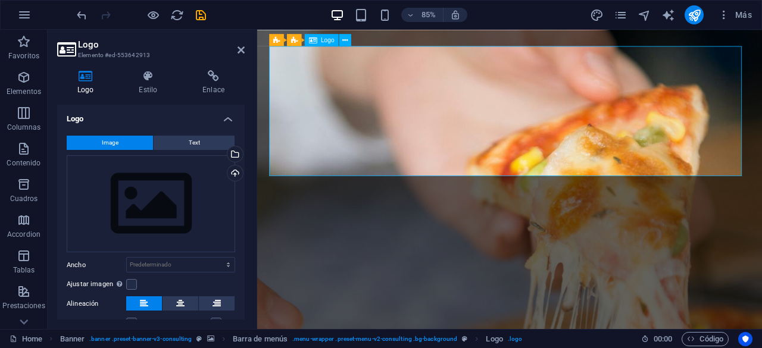
click at [232, 176] on div "Cargar" at bounding box center [234, 175] width 18 height 18
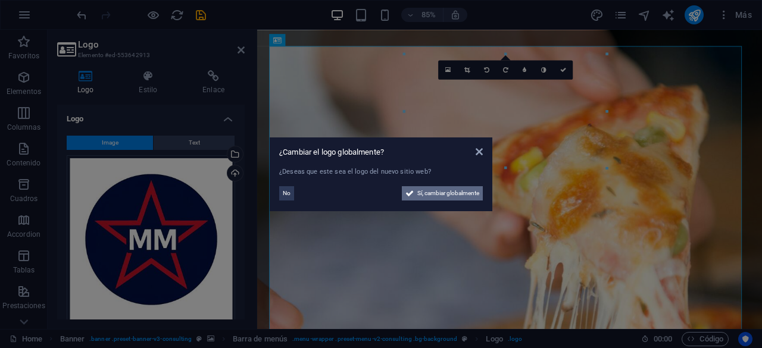
click at [456, 194] on span "Sí, cambiar globalmente" at bounding box center [448, 193] width 62 height 14
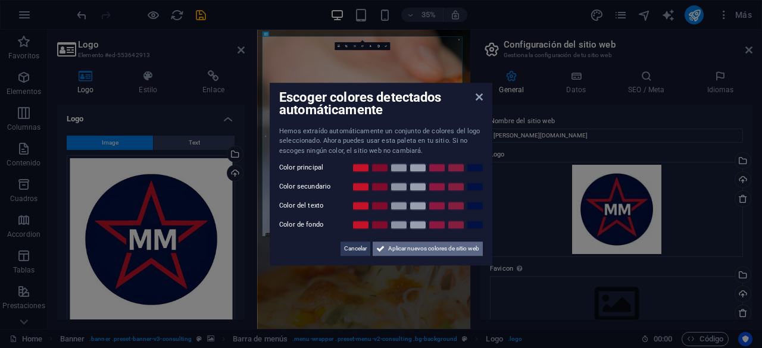
click at [395, 246] on span "Aplicar nuevos colores de sitio web" at bounding box center [433, 249] width 91 height 14
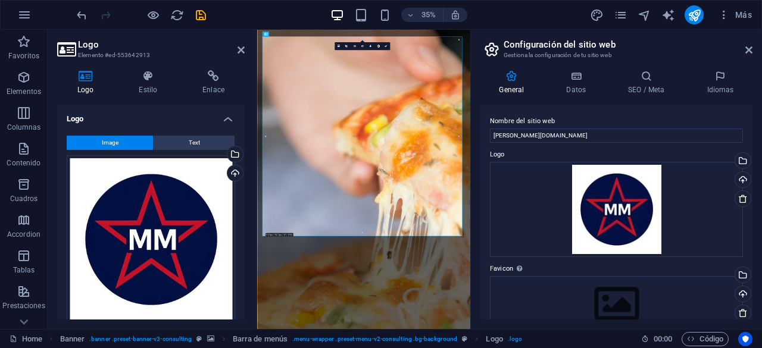
drag, startPoint x: 753, startPoint y: 190, endPoint x: 761, endPoint y: 268, distance: 78.4
click at [761, 268] on div "General Datos SEO / Meta Idiomas Nombre del sitio web [PERSON_NAME][DOMAIN_NAME…" at bounding box center [616, 195] width 291 height 269
click at [748, 48] on icon at bounding box center [748, 50] width 7 height 10
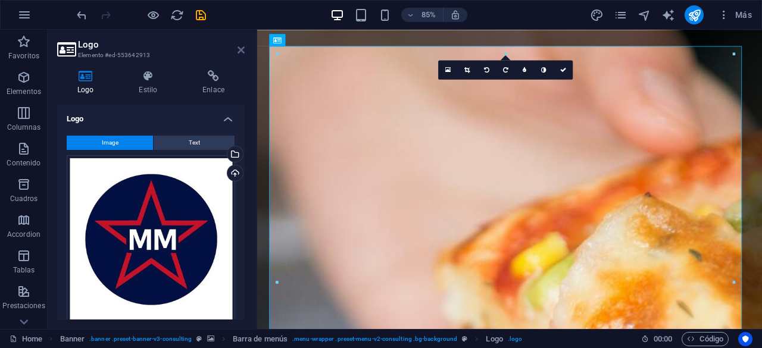
click at [243, 49] on icon at bounding box center [241, 50] width 7 height 10
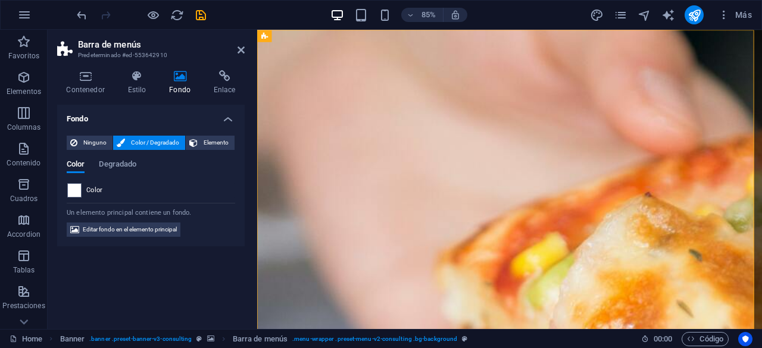
click at [246, 49] on aside "Barra de menús Predeterminado #ed-553642910 Contenedor Estilo Fondo Enlace Tama…" at bounding box center [153, 179] width 210 height 299
click at [240, 51] on icon at bounding box center [241, 50] width 7 height 10
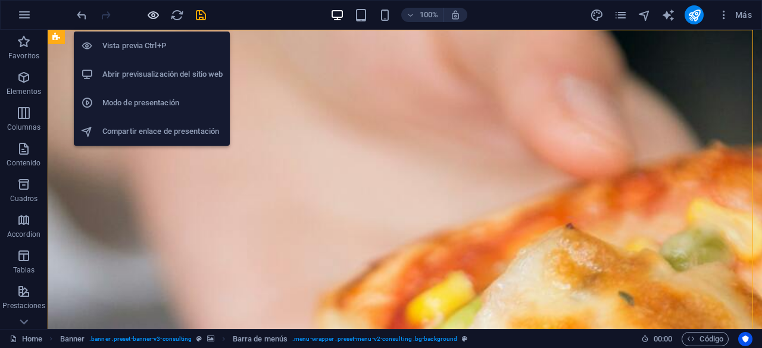
click at [157, 14] on icon "button" at bounding box center [153, 15] width 14 height 14
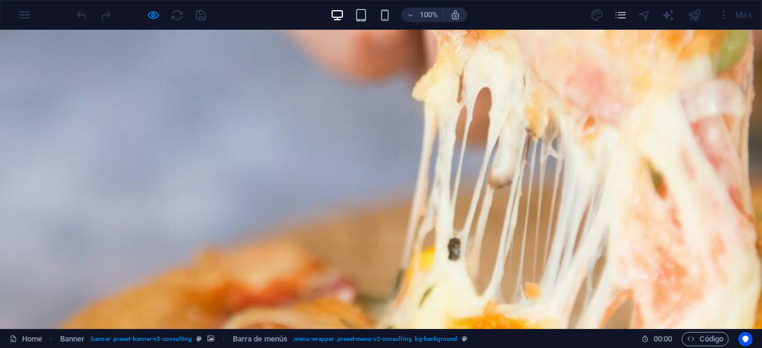
scroll to position [411, 0]
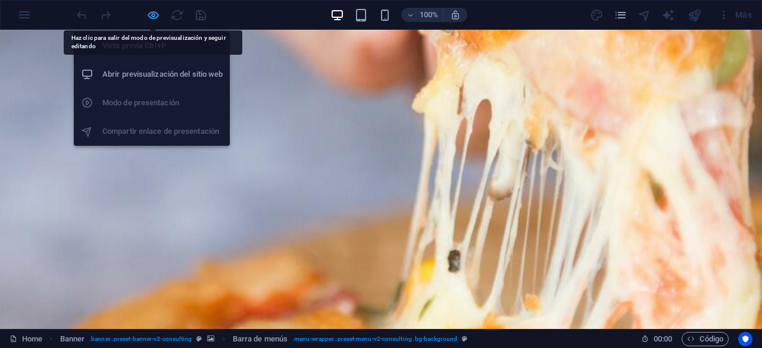
click at [152, 15] on icon "button" at bounding box center [153, 15] width 14 height 14
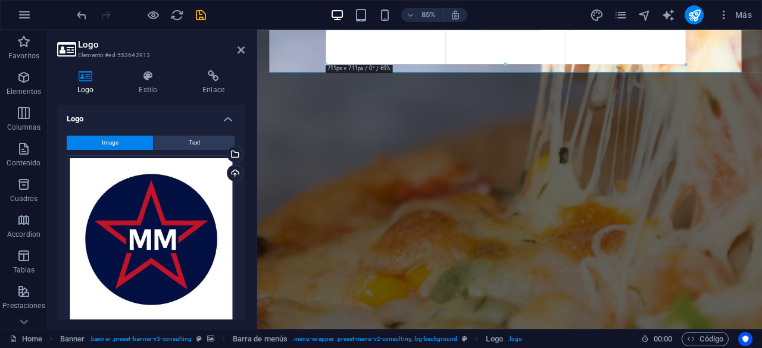
drag, startPoint x: 732, startPoint y: 161, endPoint x: 514, endPoint y: 45, distance: 247.2
type input "711"
select select "px"
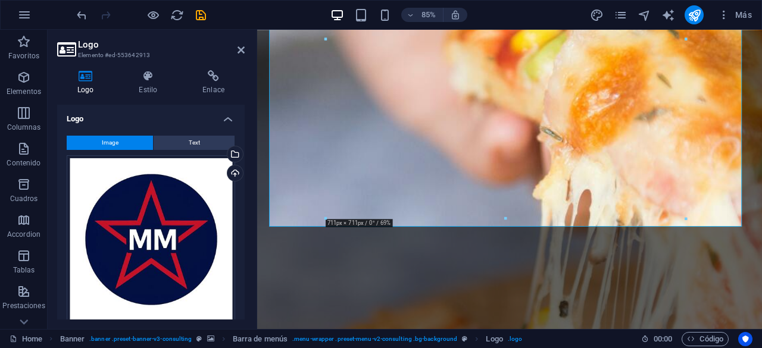
scroll to position [248, 0]
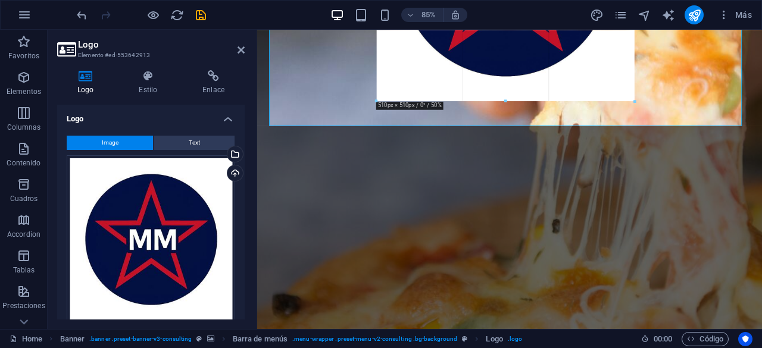
drag, startPoint x: 684, startPoint y: 202, endPoint x: 561, endPoint y: 41, distance: 202.6
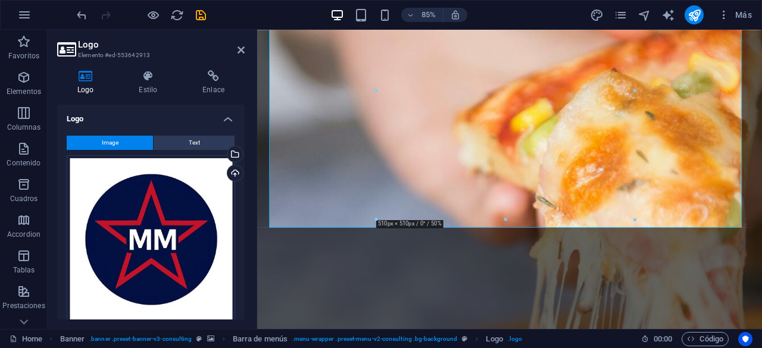
scroll to position [108, 0]
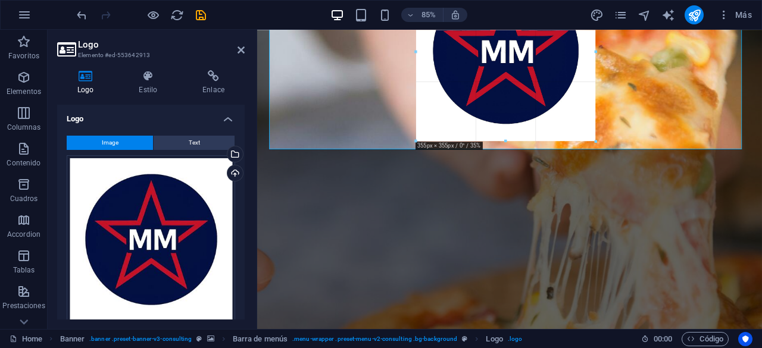
drag, startPoint x: 636, startPoint y: 219, endPoint x: 543, endPoint y: 71, distance: 175.3
type input "355"
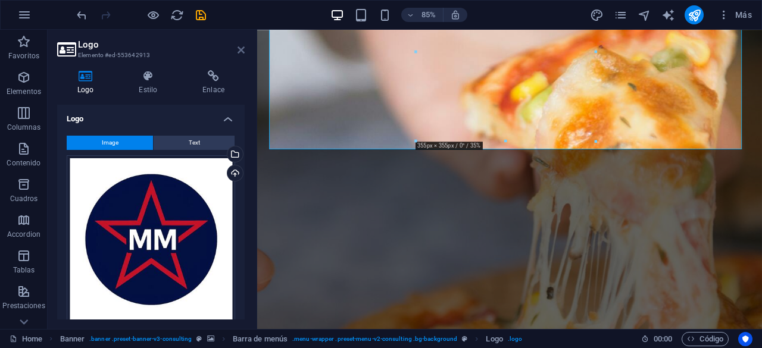
click at [241, 49] on icon at bounding box center [241, 50] width 7 height 10
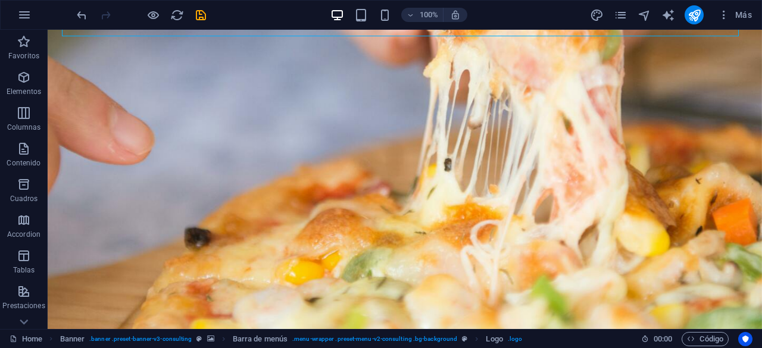
scroll to position [0, 0]
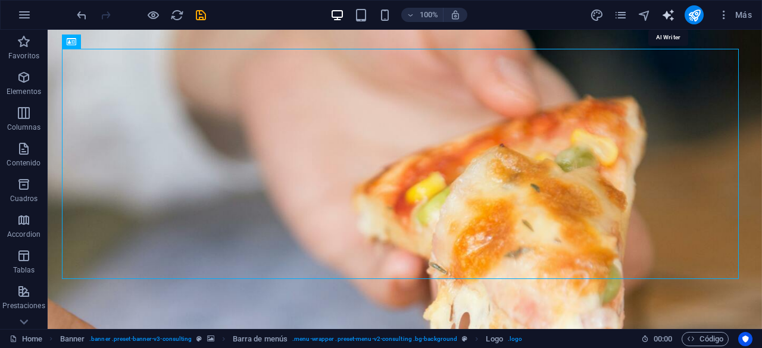
click at [668, 20] on icon "text_generator" at bounding box center [668, 15] width 14 height 14
select select "English"
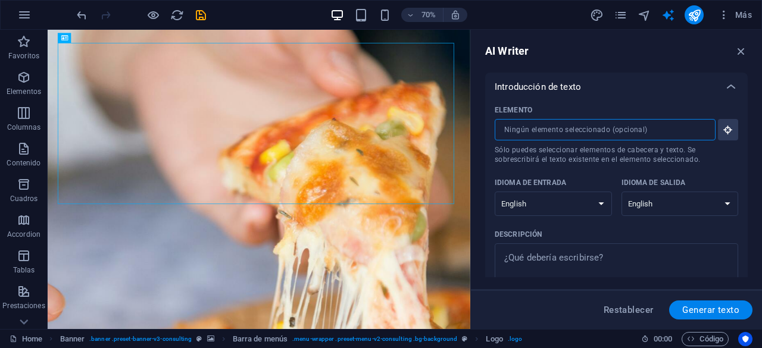
click at [538, 126] on input "Elemento ​ Sólo puedes seleccionar elementos de cabecera y texto. Se sobrescrib…" at bounding box center [601, 129] width 213 height 21
click at [729, 87] on icon at bounding box center [731, 87] width 14 height 14
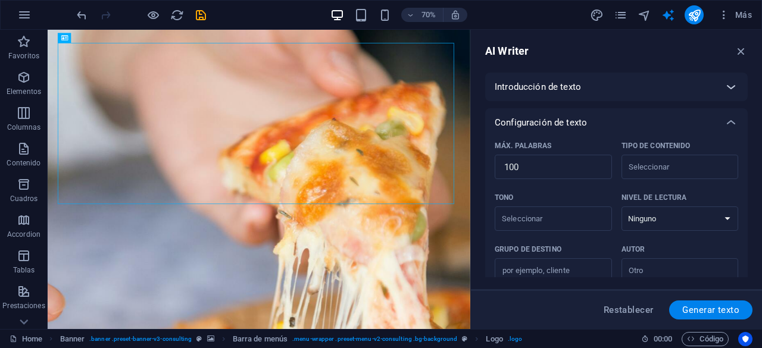
click at [729, 87] on icon at bounding box center [731, 87] width 14 height 14
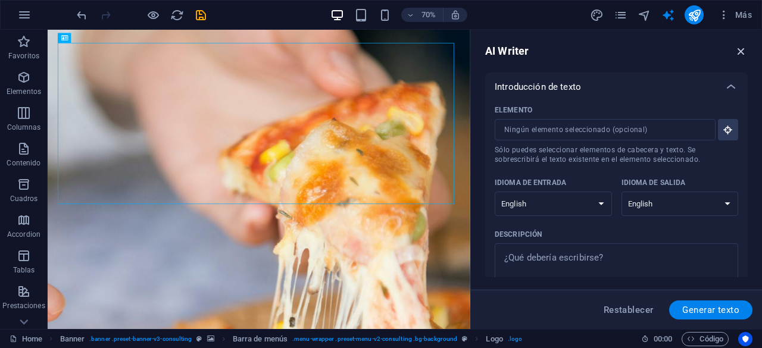
click at [747, 51] on icon "button" at bounding box center [741, 51] width 13 height 13
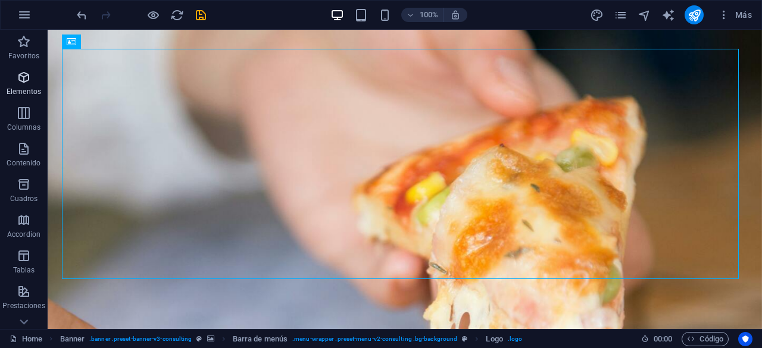
click at [24, 76] on icon "button" at bounding box center [24, 77] width 14 height 14
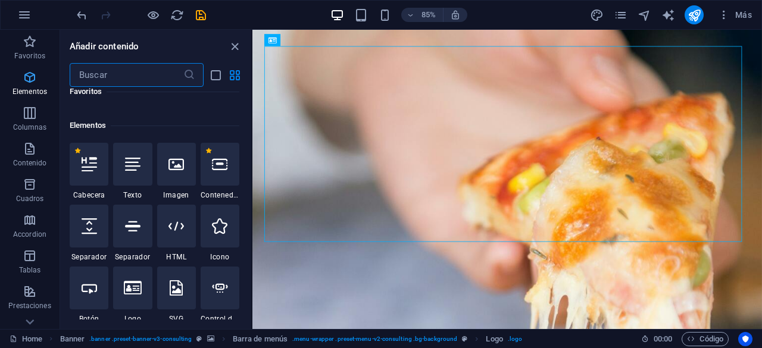
scroll to position [224, 0]
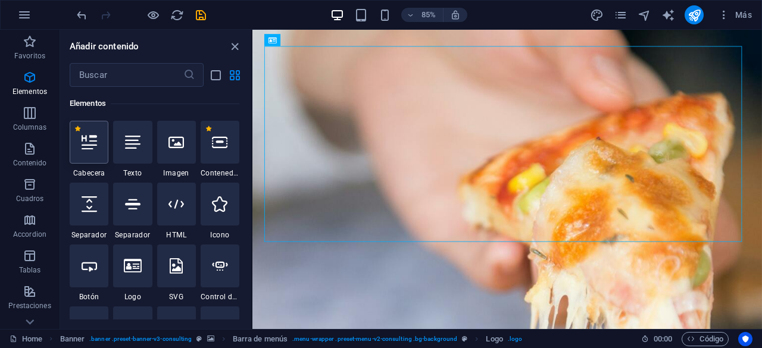
click at [86, 140] on icon at bounding box center [89, 142] width 15 height 15
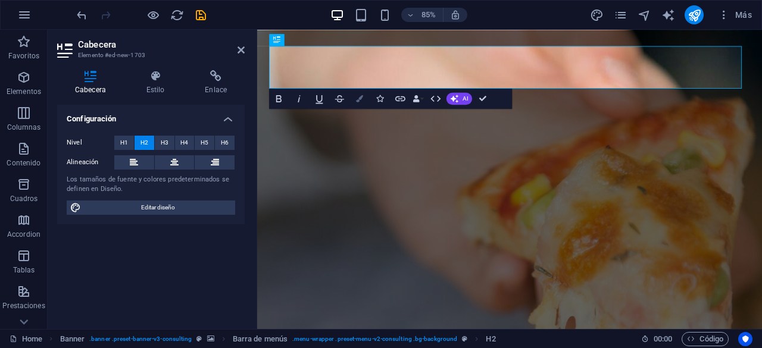
click at [357, 99] on icon "button" at bounding box center [360, 98] width 7 height 7
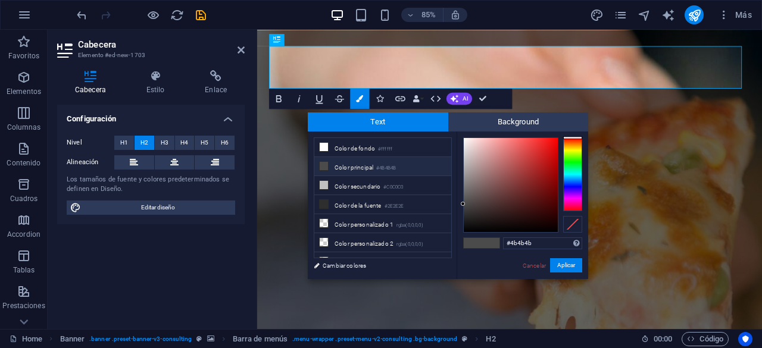
click at [569, 190] on div at bounding box center [572, 175] width 19 height 74
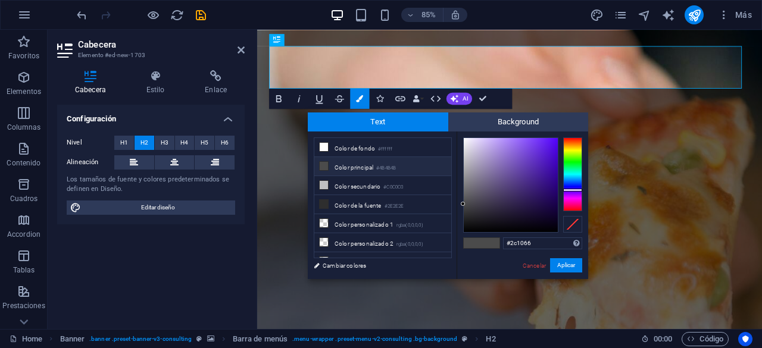
click at [542, 194] on div at bounding box center [511, 185] width 94 height 94
click at [533, 205] on div at bounding box center [511, 185] width 94 height 94
click at [542, 213] on div at bounding box center [511, 185] width 94 height 94
click at [532, 208] on div at bounding box center [511, 185] width 94 height 94
click at [544, 210] on div at bounding box center [511, 185] width 94 height 94
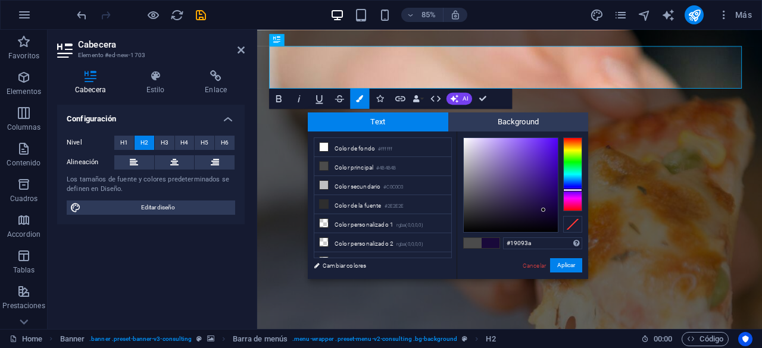
type input "#1d1037"
click at [530, 211] on div at bounding box center [511, 185] width 94 height 94
click at [561, 269] on button "Aplicar" at bounding box center [566, 265] width 32 height 14
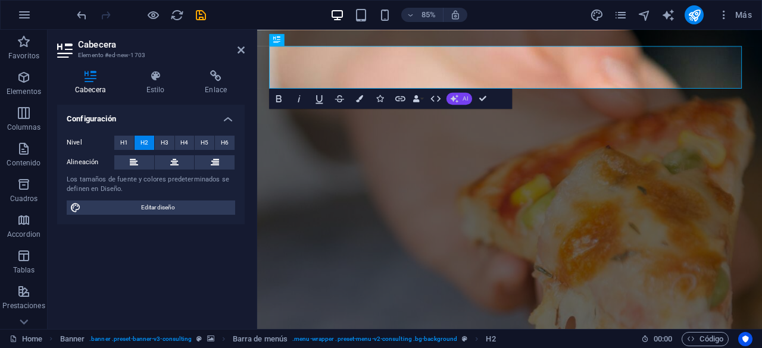
click at [461, 97] on button "AI" at bounding box center [460, 98] width 26 height 12
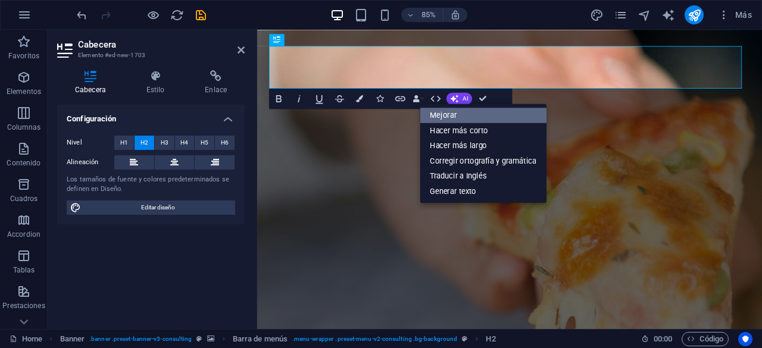
click at [456, 117] on link "Mejorar" at bounding box center [483, 115] width 127 height 15
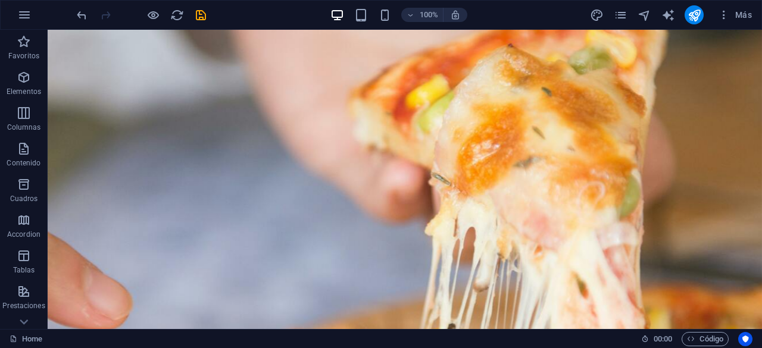
scroll to position [0, 0]
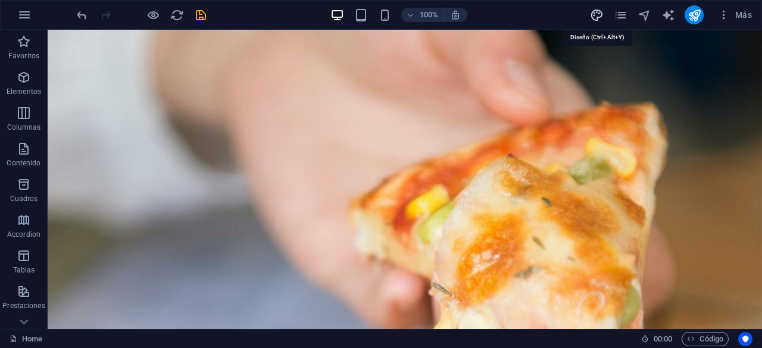
click at [600, 20] on icon "design" at bounding box center [597, 15] width 14 height 14
select select "500"
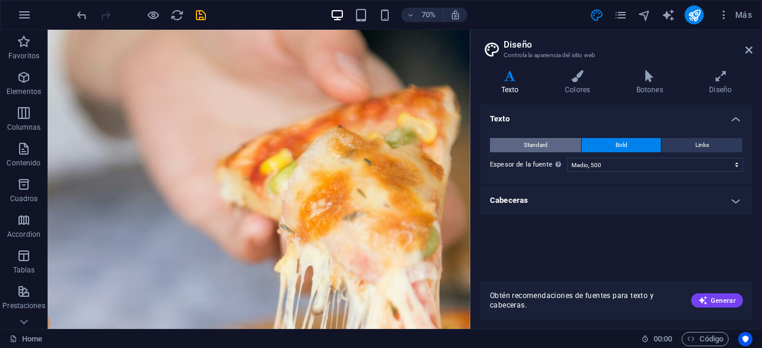
click at [564, 142] on button "Standard" at bounding box center [535, 145] width 91 height 14
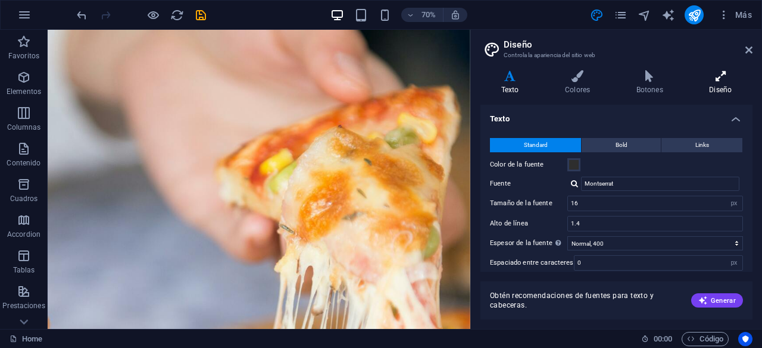
click at [719, 82] on h4 "Diseño" at bounding box center [721, 82] width 64 height 25
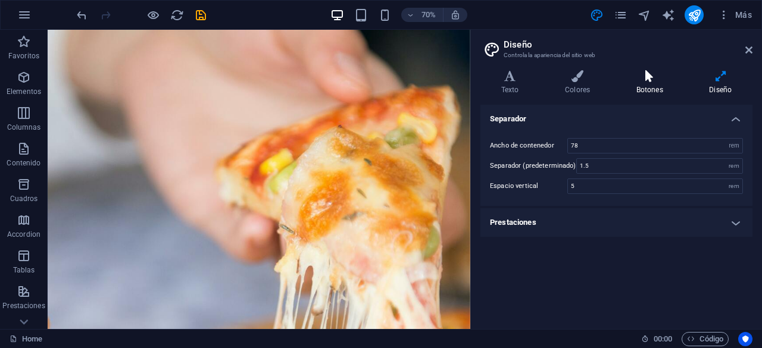
click at [650, 83] on h4 "Botones" at bounding box center [652, 82] width 73 height 25
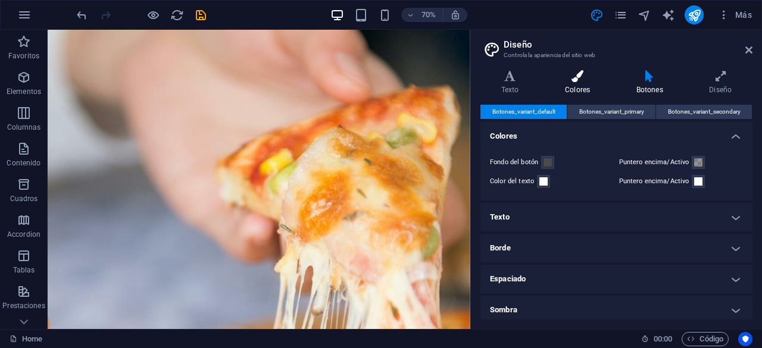
click at [589, 86] on h4 "Colores" at bounding box center [579, 82] width 71 height 25
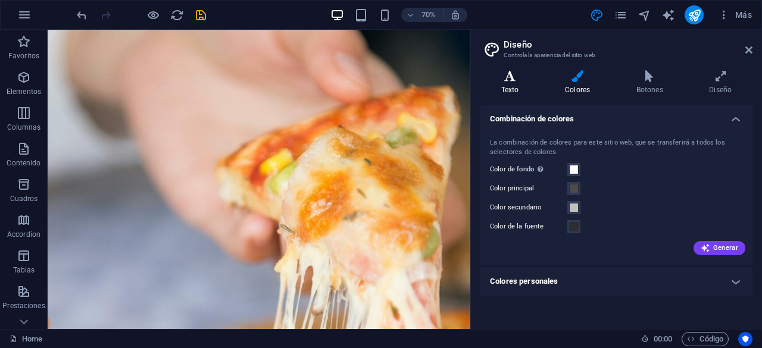
click at [519, 88] on h4 "Texto" at bounding box center [512, 82] width 64 height 25
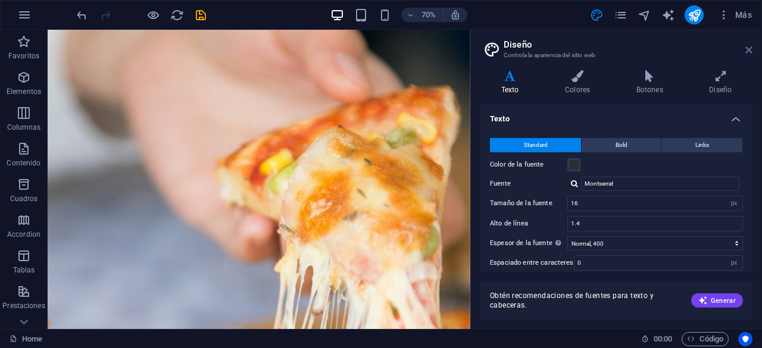
click at [748, 54] on icon at bounding box center [748, 50] width 7 height 10
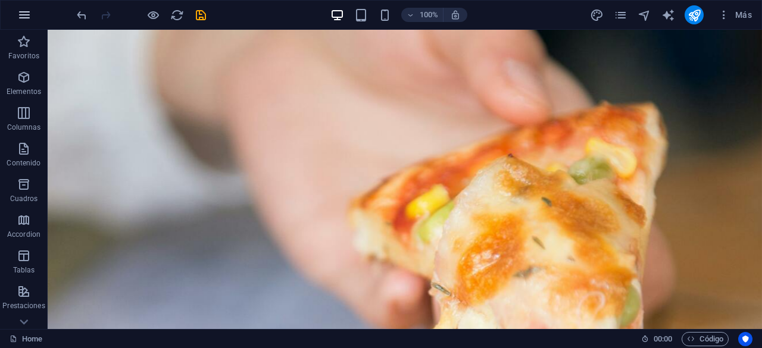
click at [24, 13] on icon "button" at bounding box center [24, 15] width 14 height 14
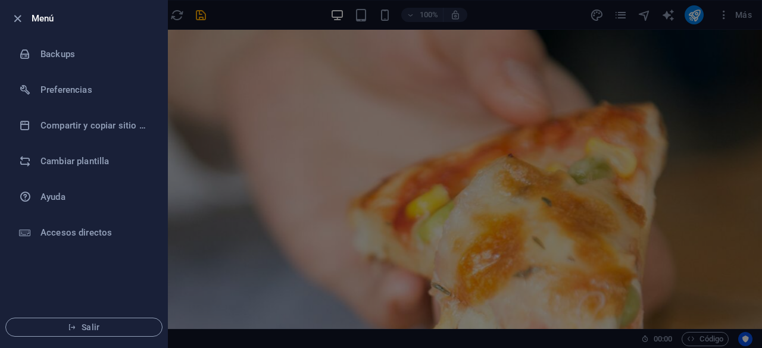
click at [259, 154] on div at bounding box center [381, 174] width 762 height 348
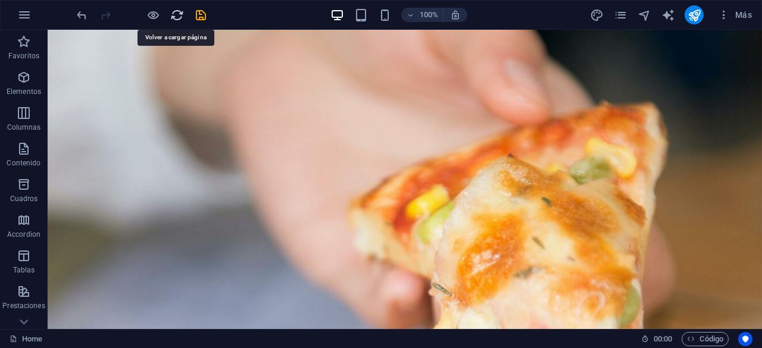
click at [174, 11] on icon "reload" at bounding box center [177, 15] width 14 height 14
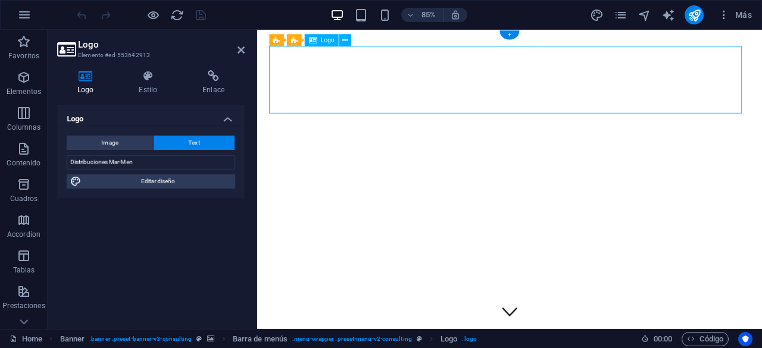
click at [170, 138] on button "Text" at bounding box center [194, 143] width 81 height 14
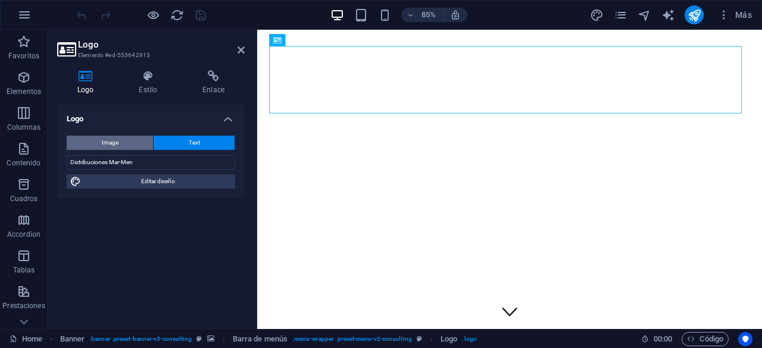
click at [116, 147] on span "Image" at bounding box center [110, 143] width 17 height 14
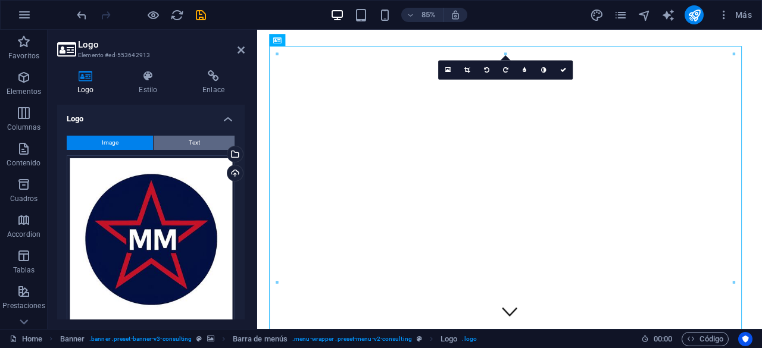
click at [175, 142] on button "Text" at bounding box center [194, 143] width 81 height 14
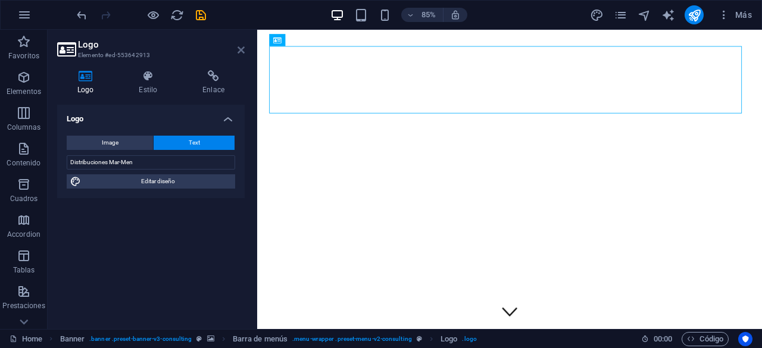
click at [239, 51] on icon at bounding box center [241, 50] width 7 height 10
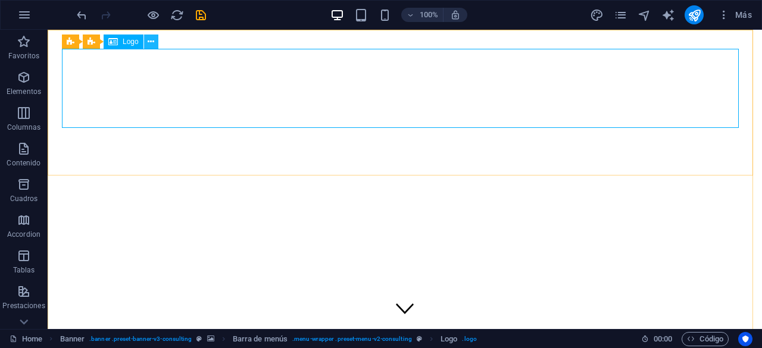
click at [151, 42] on icon at bounding box center [151, 42] width 7 height 13
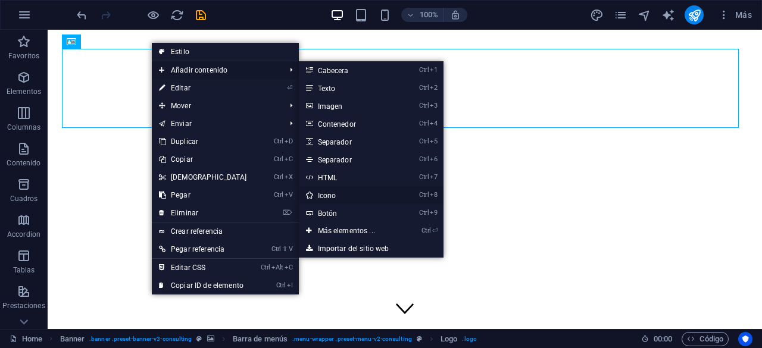
click at [336, 195] on link "Ctrl 8 Icono" at bounding box center [349, 195] width 100 height 18
select select "xMidYMid"
select select "px"
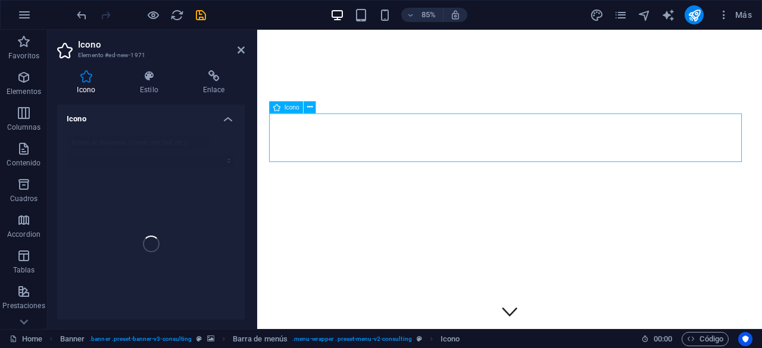
drag, startPoint x: 299, startPoint y: 159, endPoint x: 330, endPoint y: 152, distance: 31.2
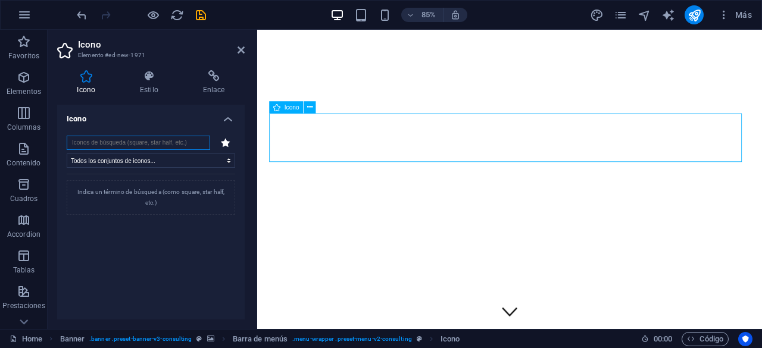
click at [310, 109] on icon at bounding box center [309, 107] width 5 height 11
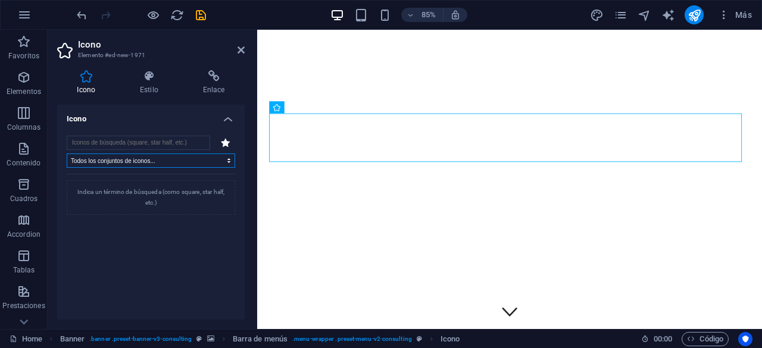
click at [230, 164] on select "Todos los conjuntos de iconos... IcoFont Ionicons FontAwesome Brands FontAwesom…" at bounding box center [151, 161] width 168 height 14
click at [221, 111] on h4 "Icono" at bounding box center [151, 115] width 188 height 21
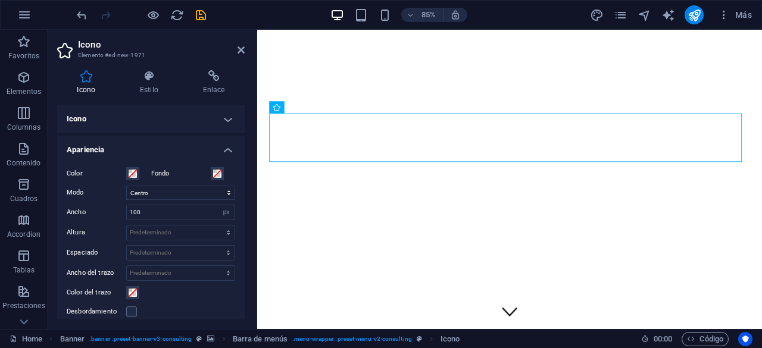
click at [221, 111] on h4 "Icono" at bounding box center [151, 119] width 188 height 29
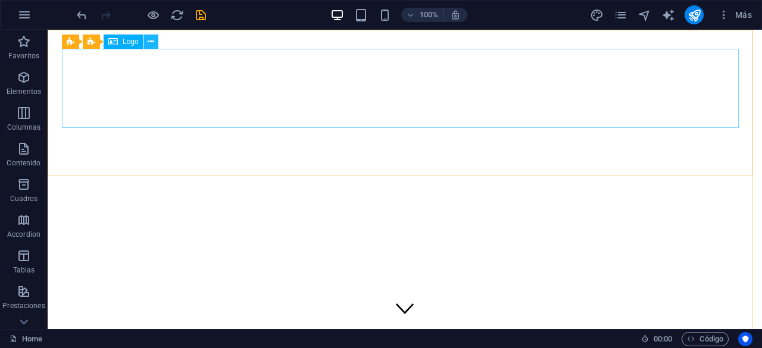
click at [157, 44] on button at bounding box center [151, 42] width 14 height 14
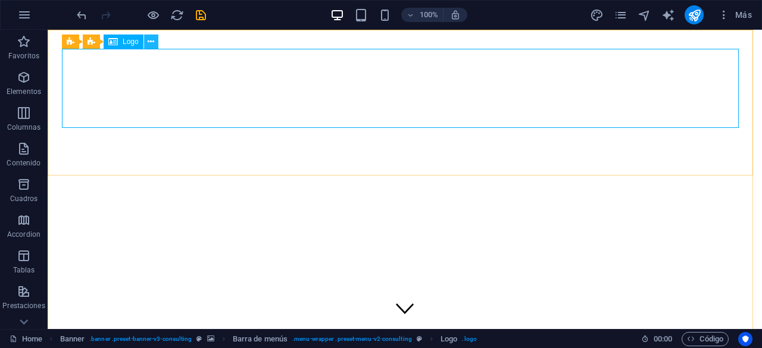
click at [151, 43] on icon at bounding box center [151, 42] width 7 height 13
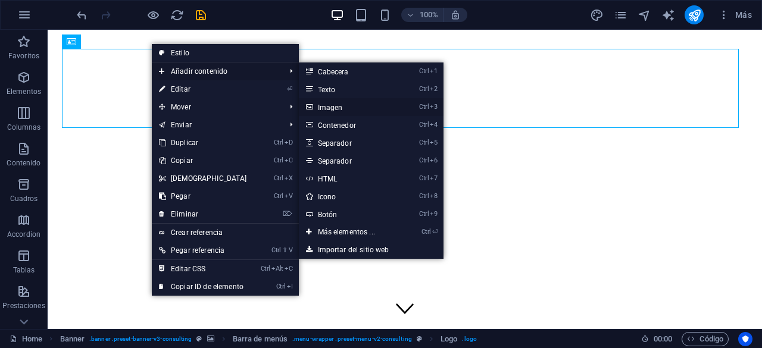
click at [332, 108] on link "Ctrl 3 Imagen" at bounding box center [349, 107] width 100 height 18
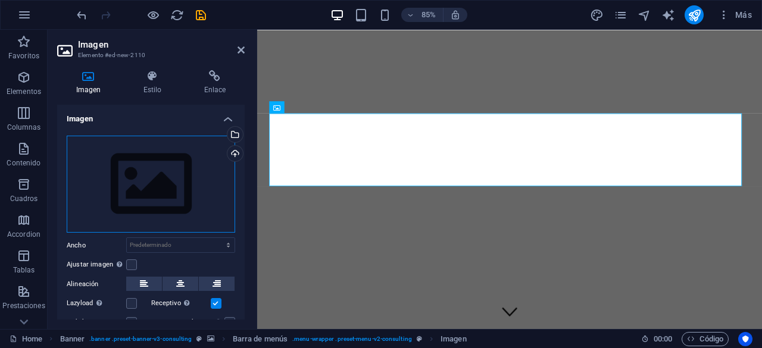
click at [181, 195] on div "Arrastra archivos aquí, haz clic para escoger archivos o selecciona archivos de…" at bounding box center [151, 185] width 168 height 98
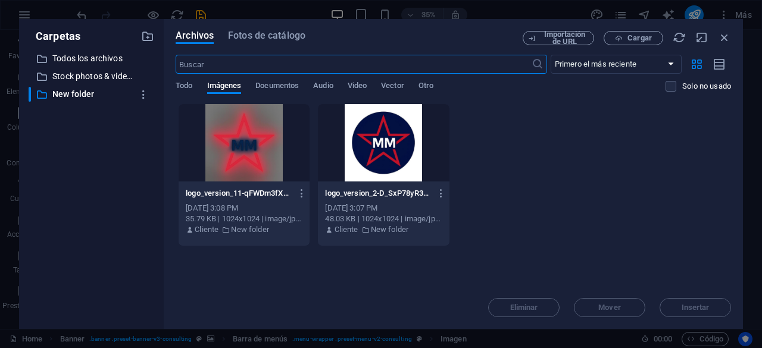
click at [252, 164] on div at bounding box center [244, 142] width 131 height 77
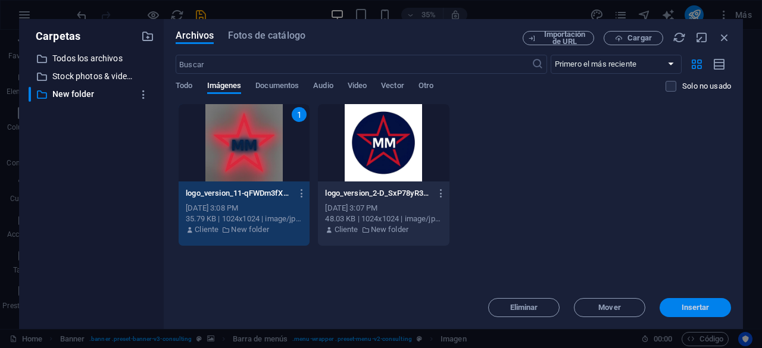
click at [688, 308] on span "Insertar" at bounding box center [696, 307] width 28 height 7
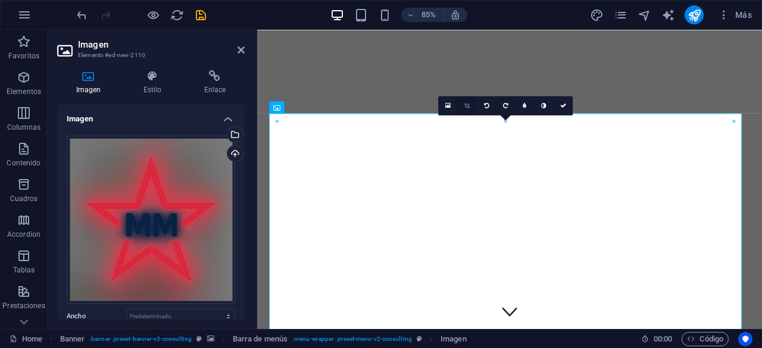
click at [463, 105] on link at bounding box center [467, 105] width 19 height 19
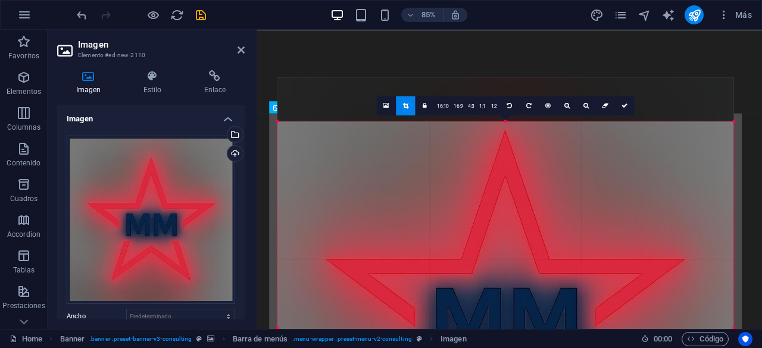
drag, startPoint x: 508, startPoint y: 121, endPoint x: 519, endPoint y: 173, distance: 52.9
click at [519, 173] on div "180 170 160 150 140 130 120 110 100 90 80 70 60 50 40 30 20 10 0 -10 -20 -30 -4…" at bounding box center [505, 327] width 457 height 413
click at [463, 102] on link "16:9" at bounding box center [458, 105] width 14 height 19
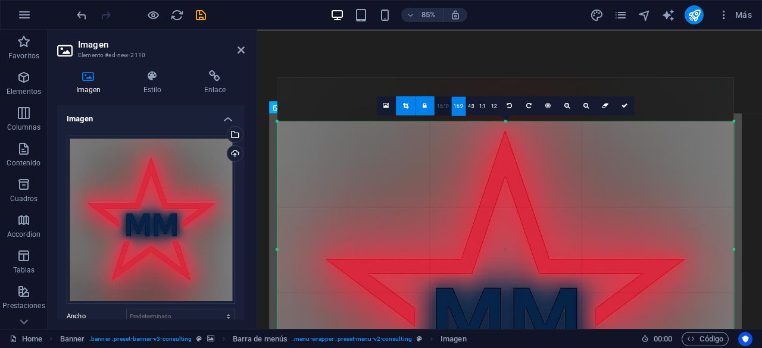
click at [445, 105] on link "16:10" at bounding box center [443, 105] width 17 height 19
click at [470, 103] on link "4:3" at bounding box center [471, 105] width 11 height 19
click at [491, 107] on link "1:2" at bounding box center [493, 105] width 11 height 19
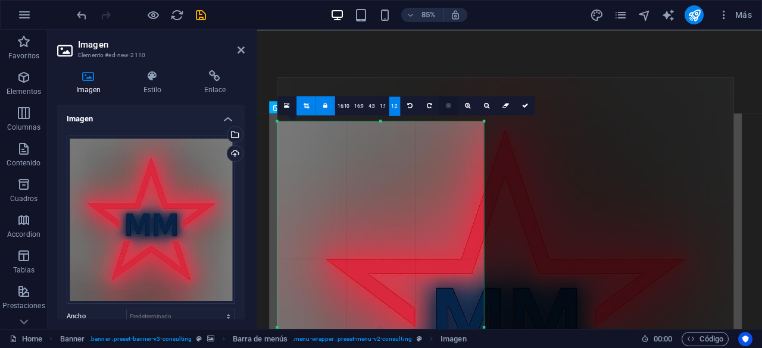
click at [455, 105] on link at bounding box center [448, 105] width 19 height 19
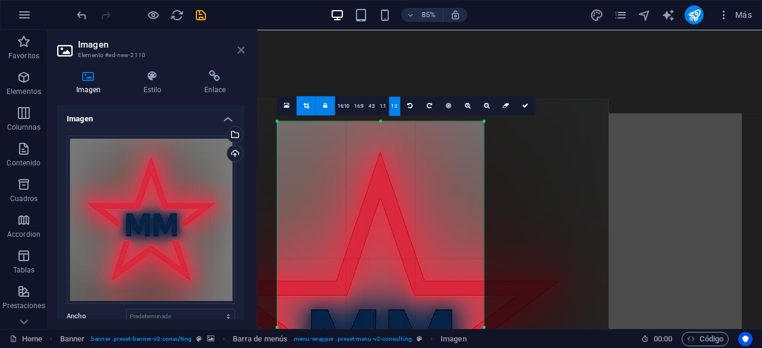
click at [243, 45] on icon at bounding box center [241, 50] width 7 height 10
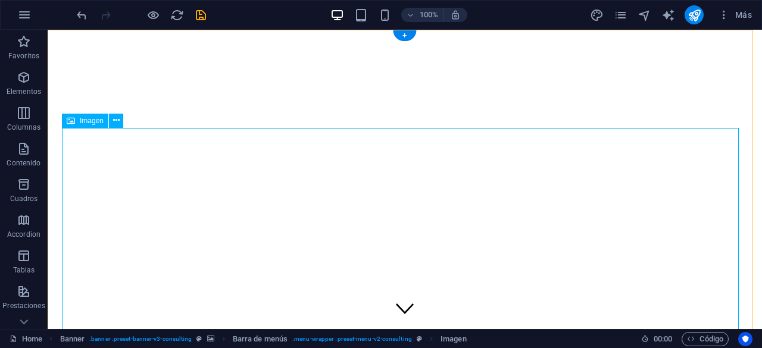
select select "px"
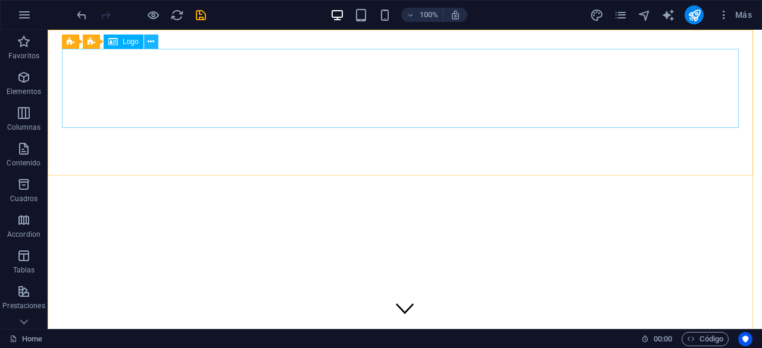
click at [151, 43] on icon at bounding box center [151, 42] width 7 height 13
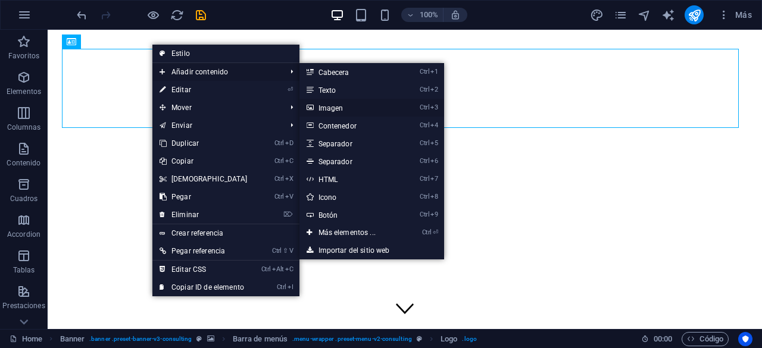
click at [328, 109] on link "Ctrl 3 Imagen" at bounding box center [349, 108] width 100 height 18
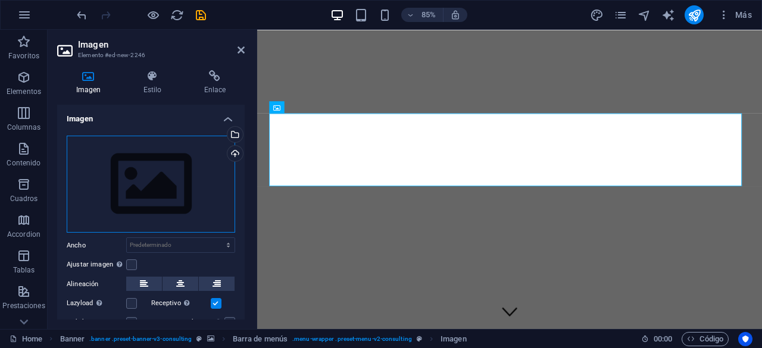
click at [148, 180] on div "Arrastra archivos aquí, haz clic para escoger archivos o selecciona archivos de…" at bounding box center [151, 185] width 168 height 98
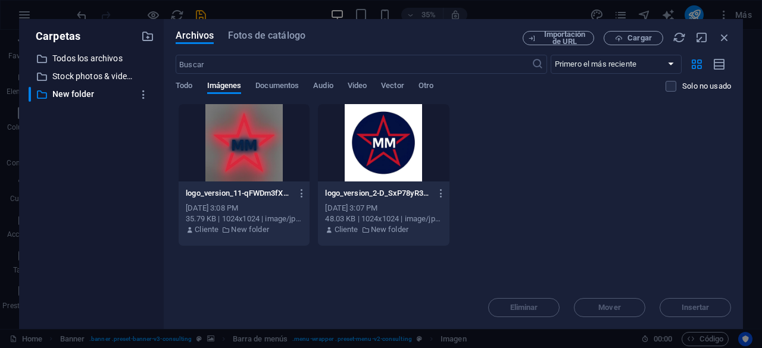
click at [360, 154] on div at bounding box center [383, 142] width 131 height 77
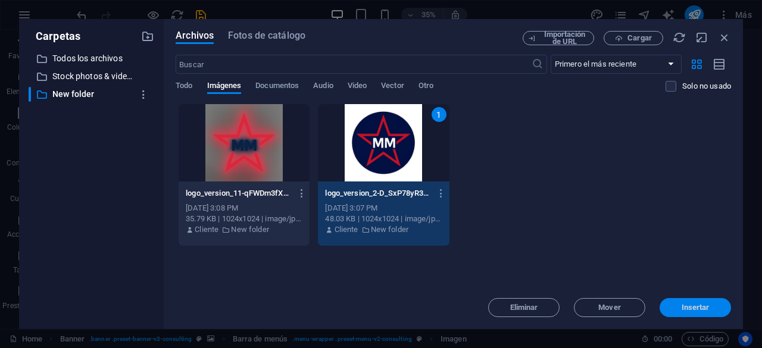
click at [697, 308] on span "Insertar" at bounding box center [696, 307] width 28 height 7
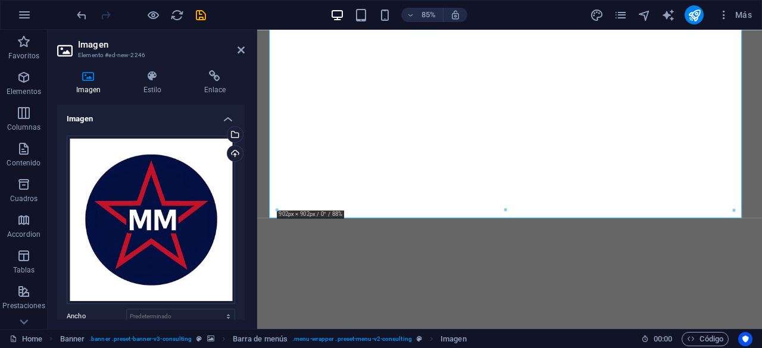
scroll to position [442, 0]
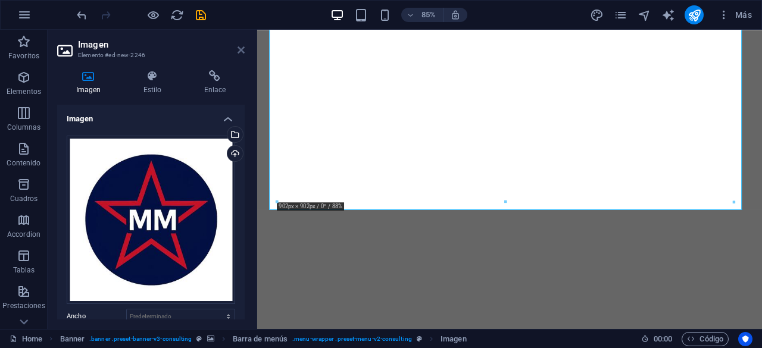
click at [244, 51] on icon at bounding box center [241, 50] width 7 height 10
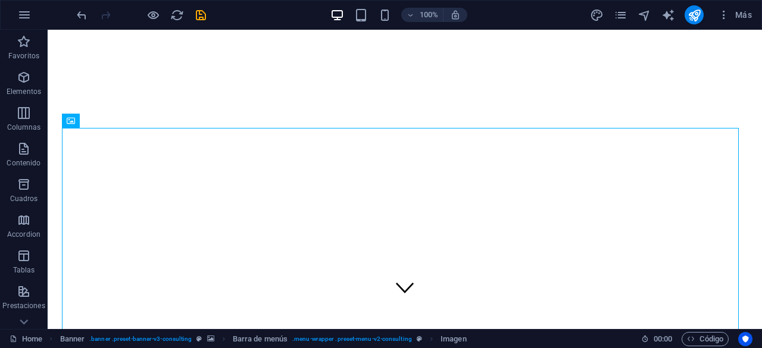
scroll to position [0, 0]
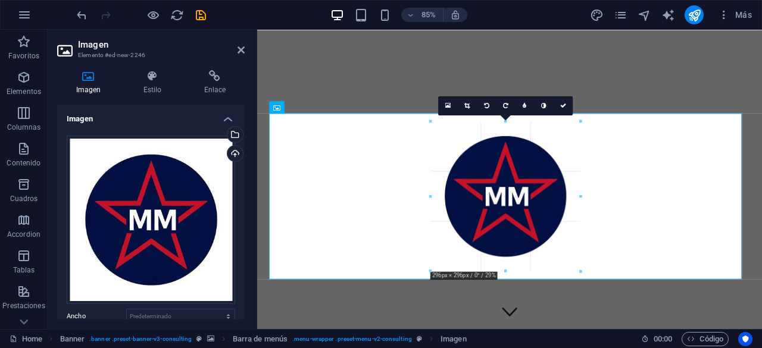
drag, startPoint x: 735, startPoint y: 120, endPoint x: 134, endPoint y: 330, distance: 636.4
type input "296"
select select "px"
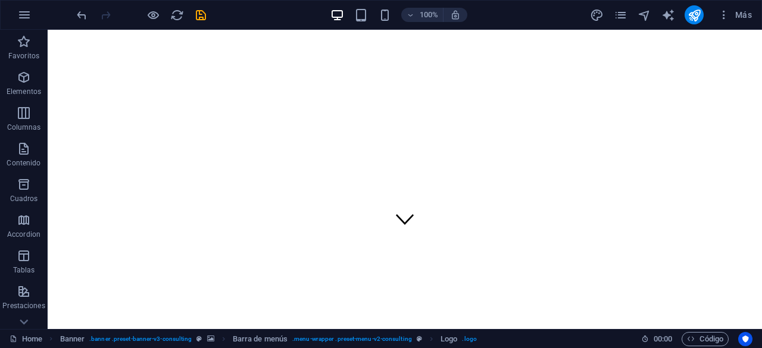
scroll to position [120, 0]
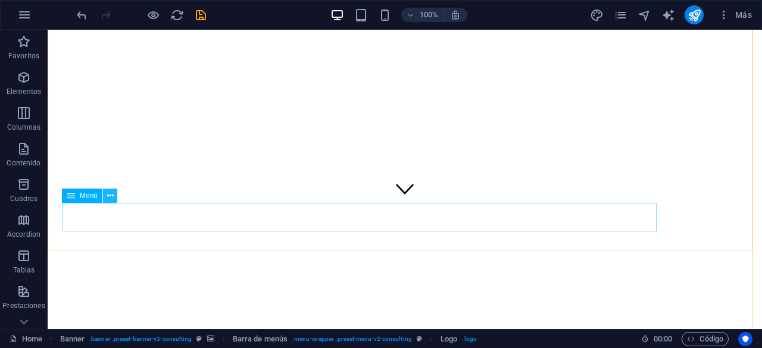
click at [107, 199] on icon at bounding box center [110, 196] width 7 height 13
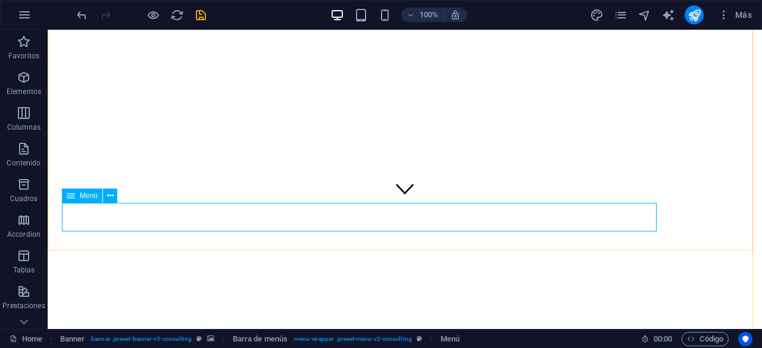
click at [70, 198] on icon at bounding box center [71, 196] width 8 height 14
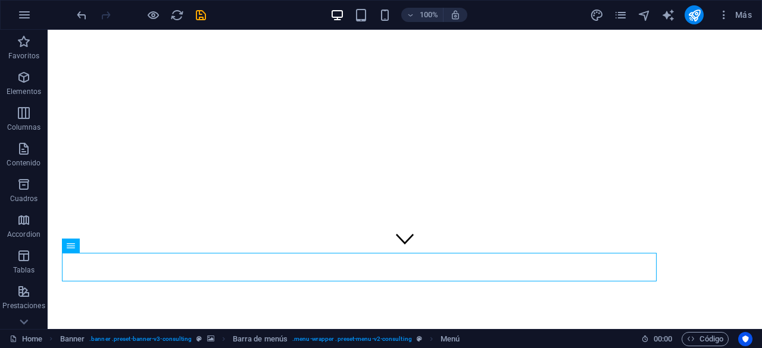
scroll to position [80, 0]
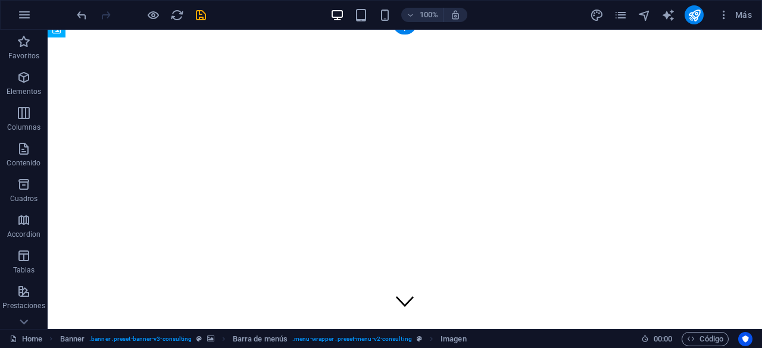
scroll to position [7, 0]
drag, startPoint x: 419, startPoint y: 127, endPoint x: 336, endPoint y: 114, distance: 83.9
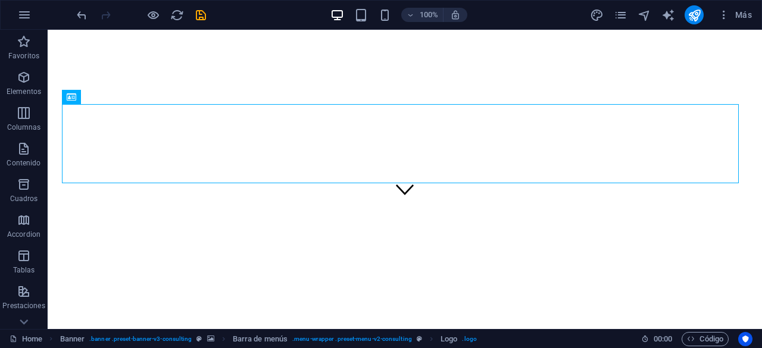
scroll to position [160, 0]
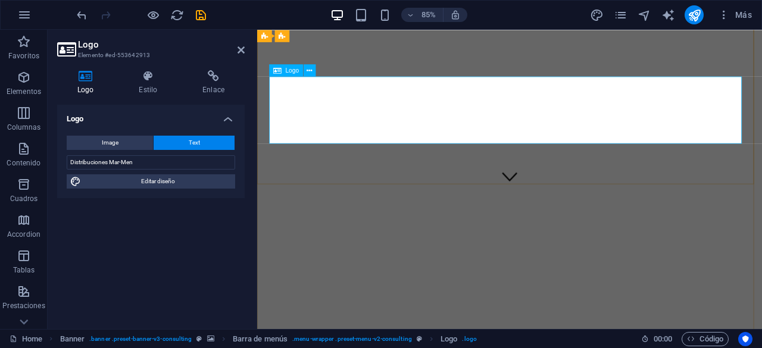
click at [147, 73] on icon at bounding box center [147, 76] width 59 height 12
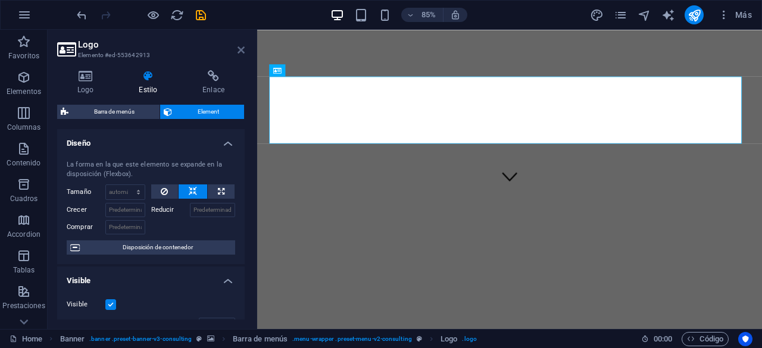
click at [244, 52] on icon at bounding box center [241, 50] width 7 height 10
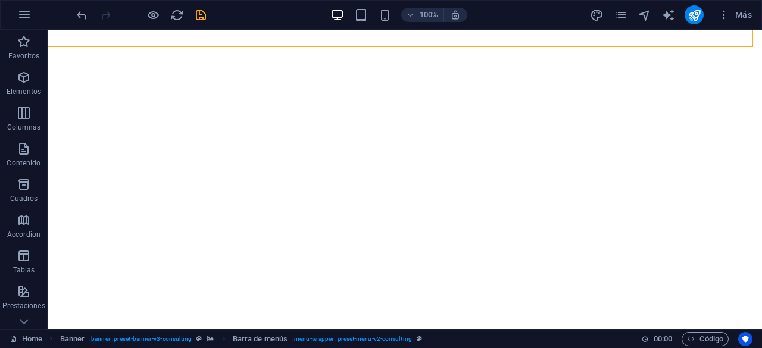
scroll to position [324, 0]
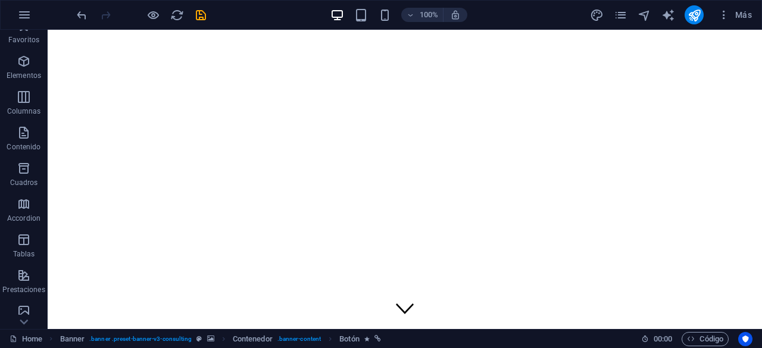
scroll to position [19, 0]
